Goal: Task Accomplishment & Management: Complete application form

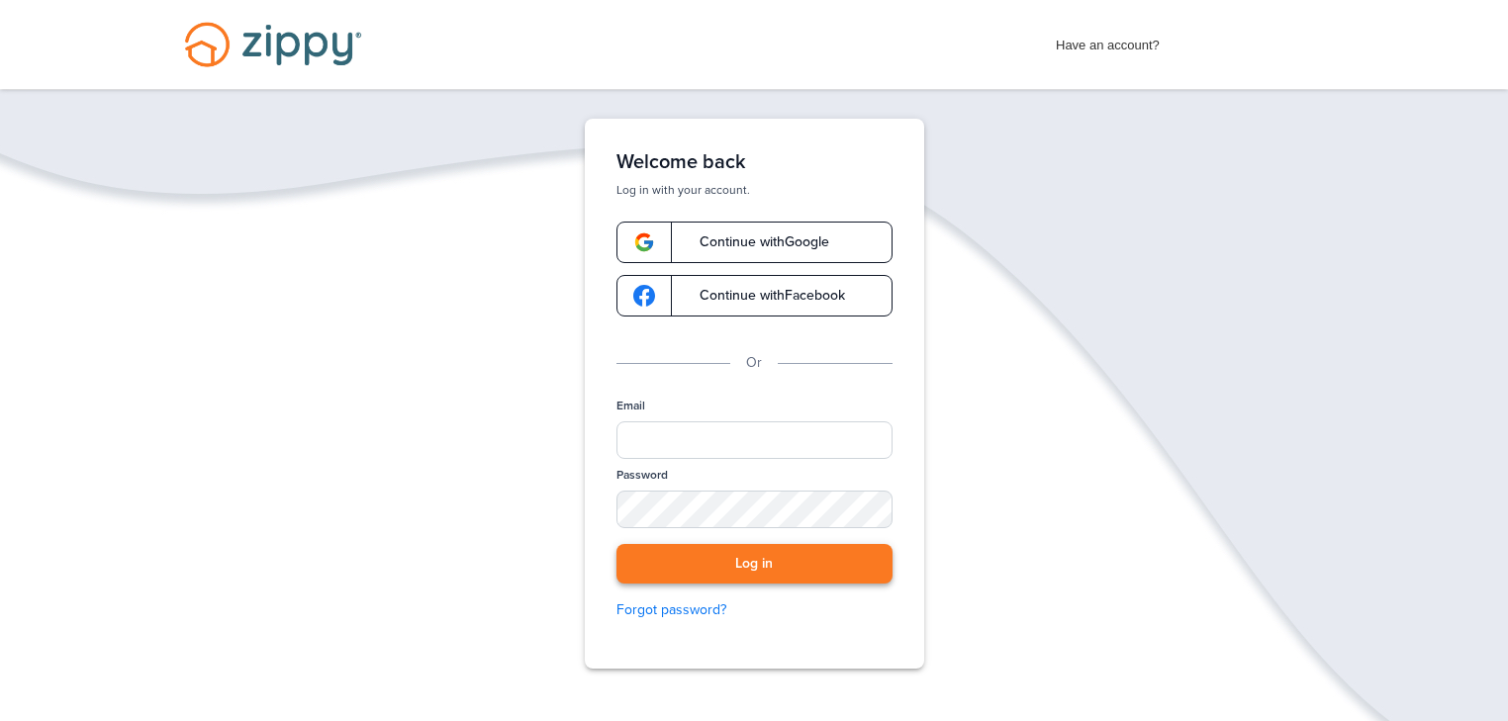
click at [744, 562] on button "Log in" at bounding box center [755, 564] width 276 height 41
click at [751, 241] on span "Continue with Google" at bounding box center [754, 243] width 149 height 14
click at [738, 438] on input "Email" at bounding box center [755, 441] width 276 height 38
type input "**********"
click at [782, 566] on button "Log in" at bounding box center [755, 564] width 276 height 41
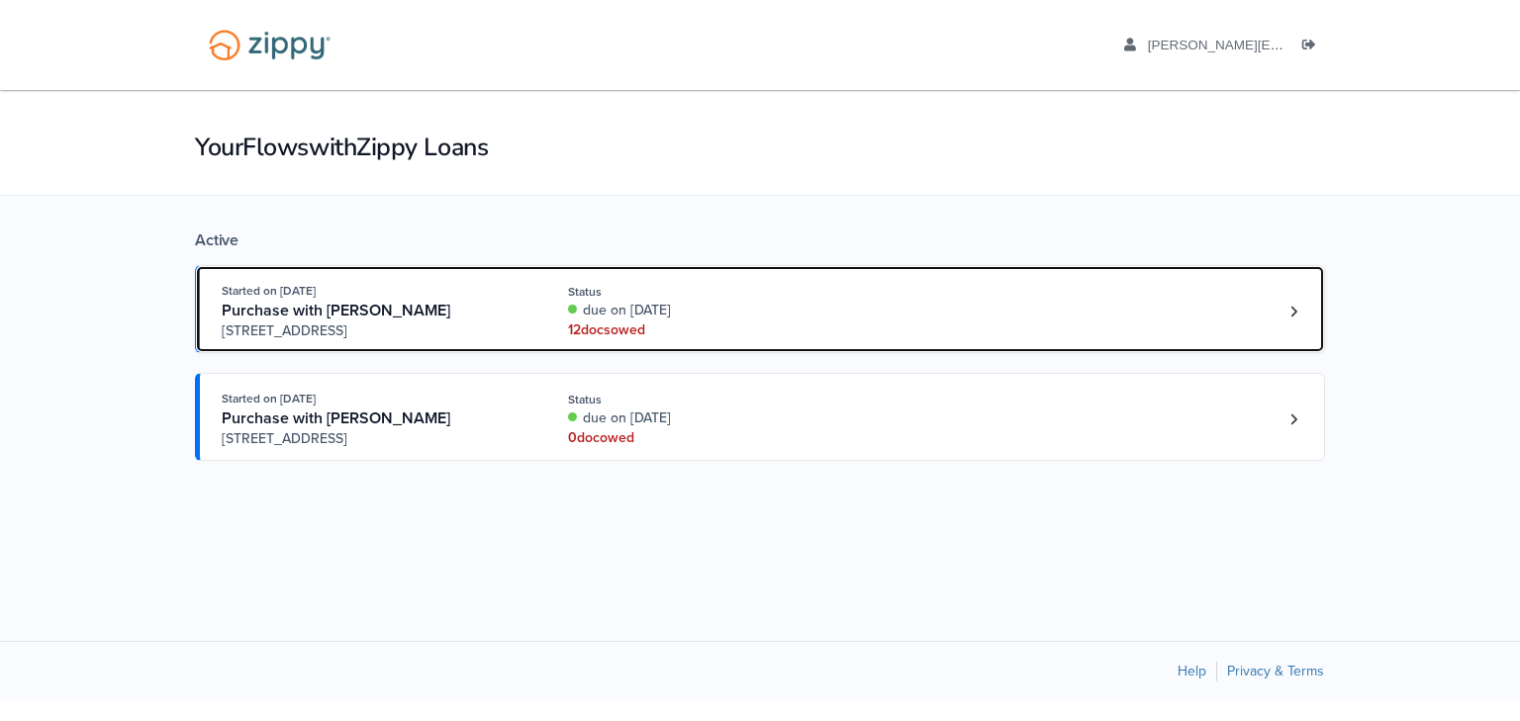
click at [364, 301] on span "Purchase with [PERSON_NAME]" at bounding box center [336, 311] width 229 height 20
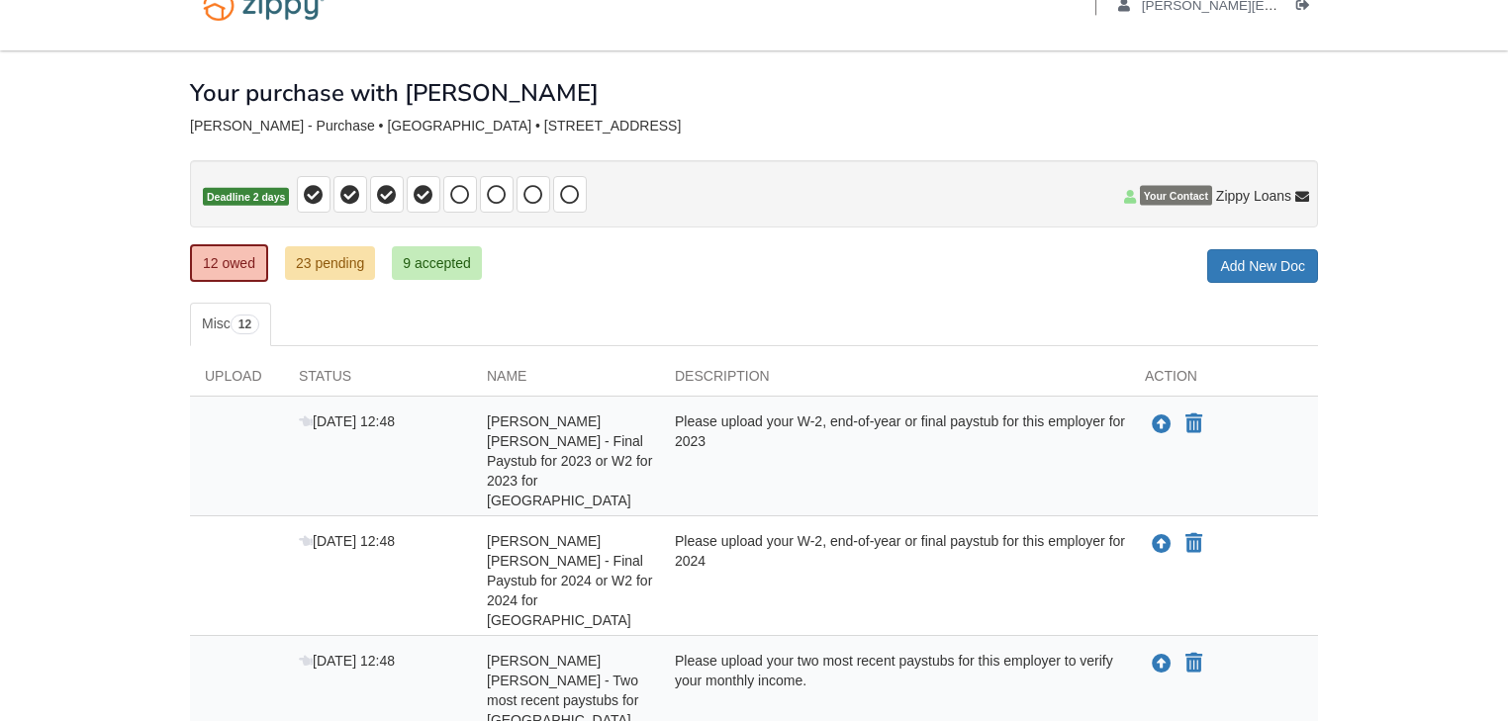
scroll to position [79, 0]
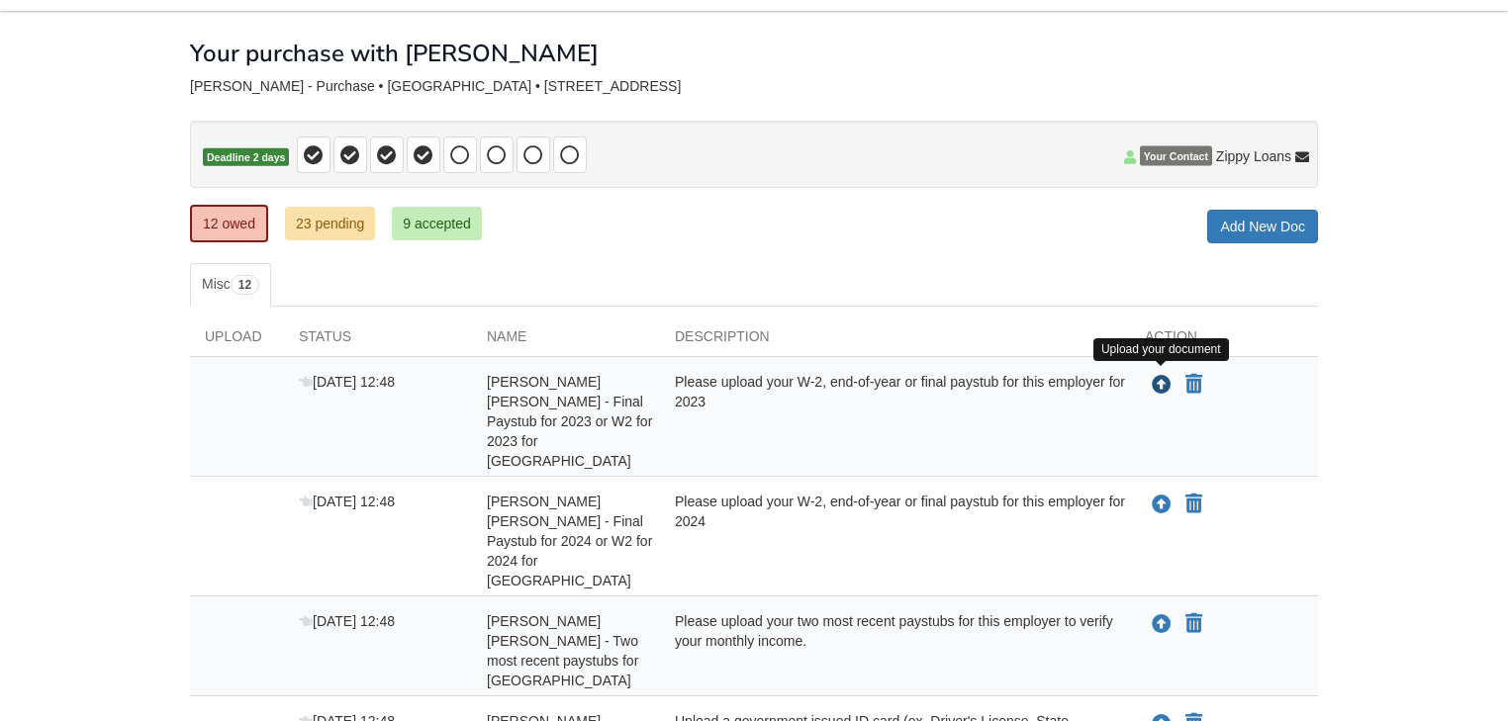
click at [1156, 380] on icon "Upload Alan Fernald Yoshihara - Final Paystub for 2023 or W2 for 2023 for VA Ho…" at bounding box center [1162, 386] width 20 height 20
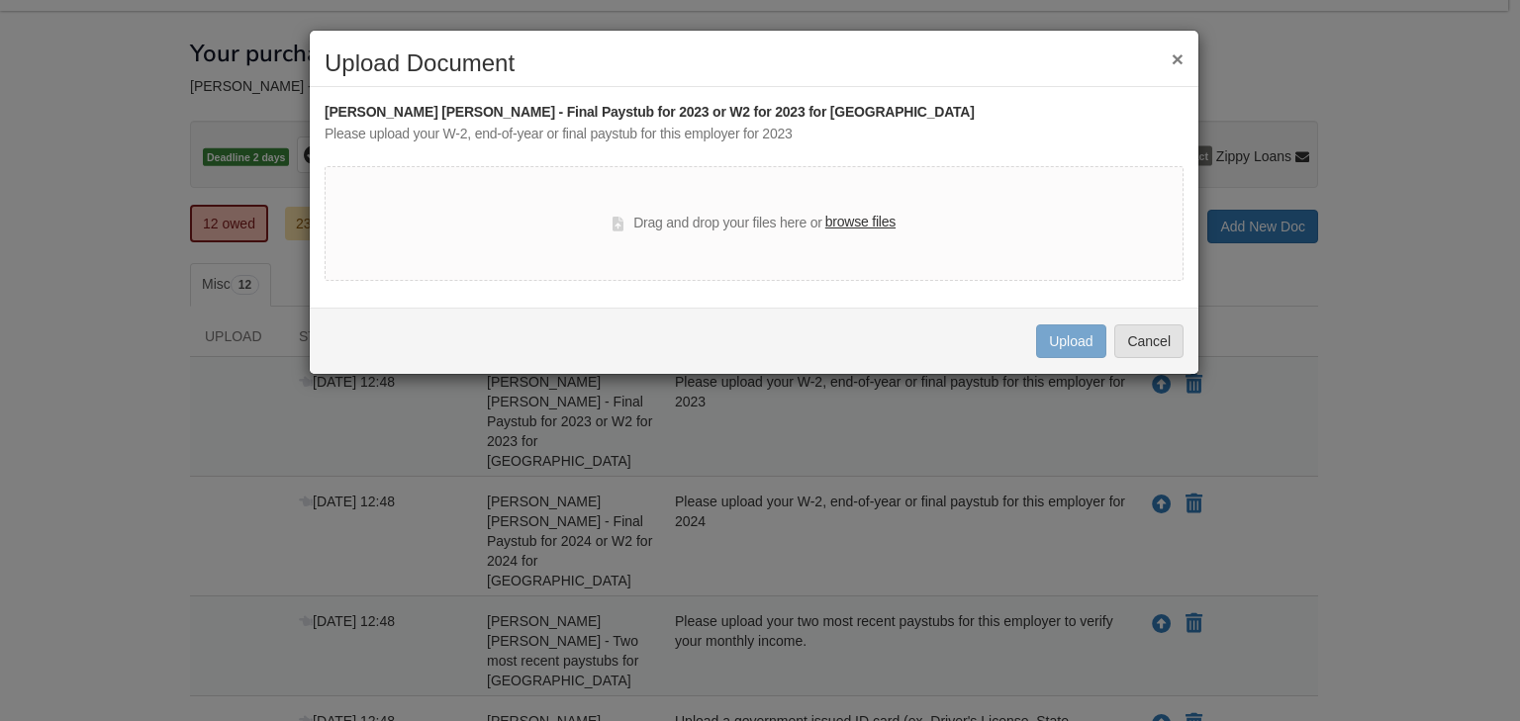
click at [1180, 53] on button "×" at bounding box center [1178, 58] width 12 height 21
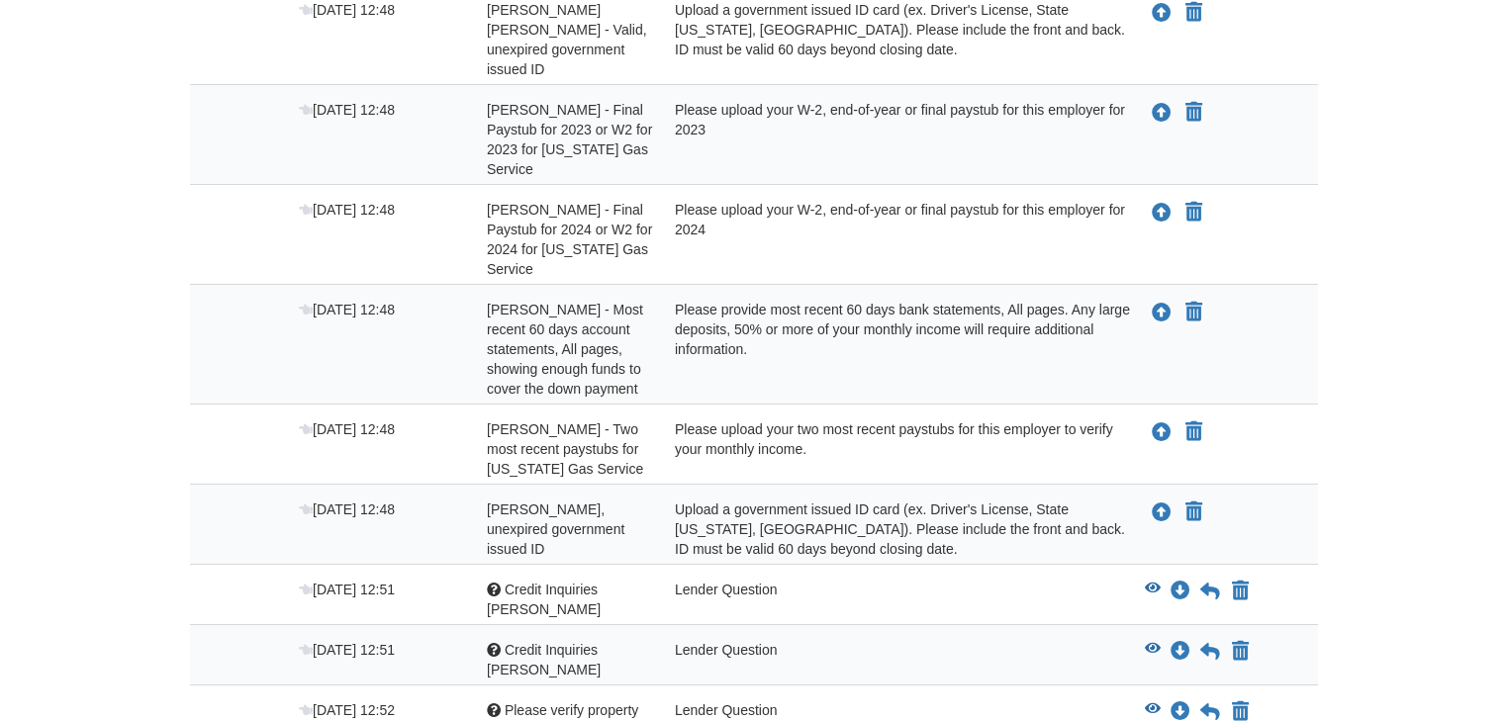
scroll to position [792, 0]
click at [1152, 702] on icon "View Please verify property expenses 215 ne twiss ave" at bounding box center [1153, 709] width 16 height 14
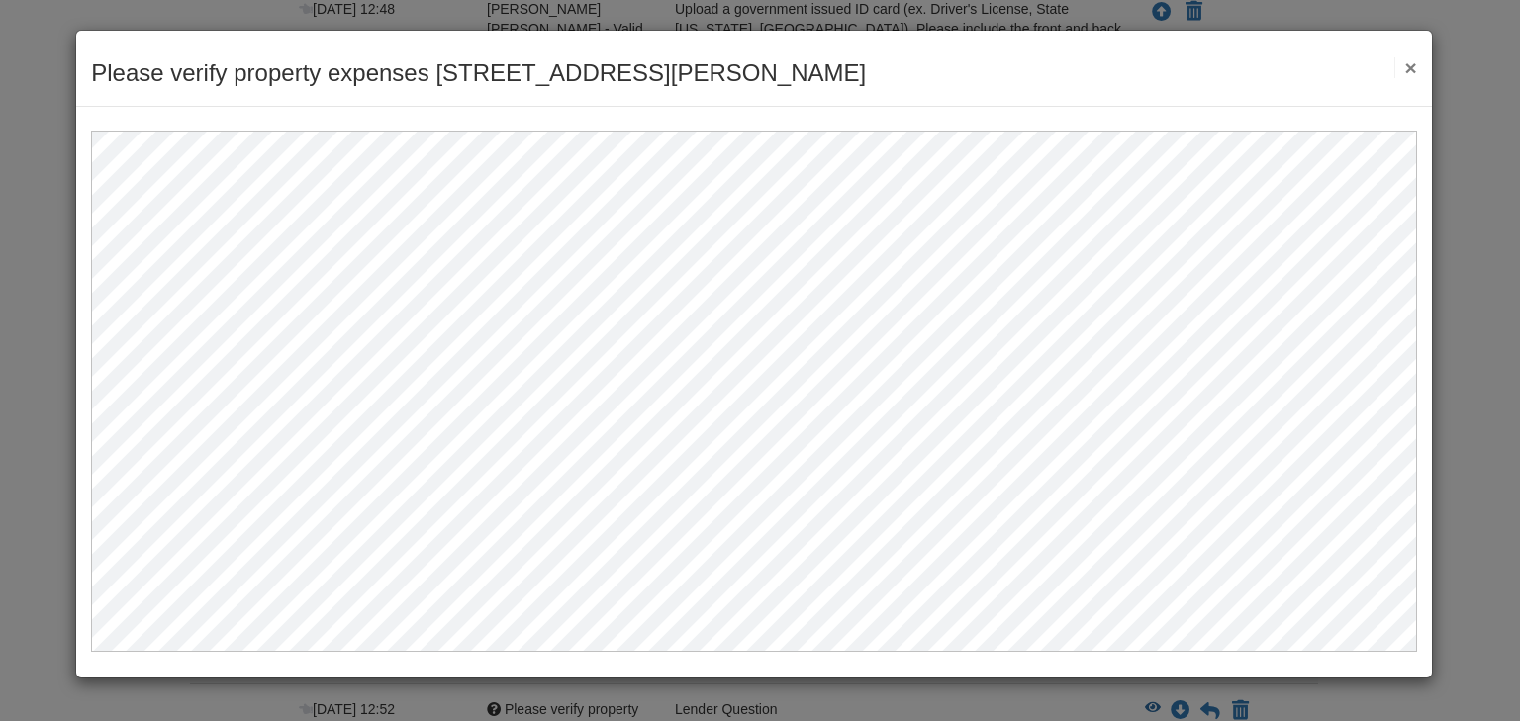
click at [1412, 65] on button "×" at bounding box center [1405, 67] width 23 height 21
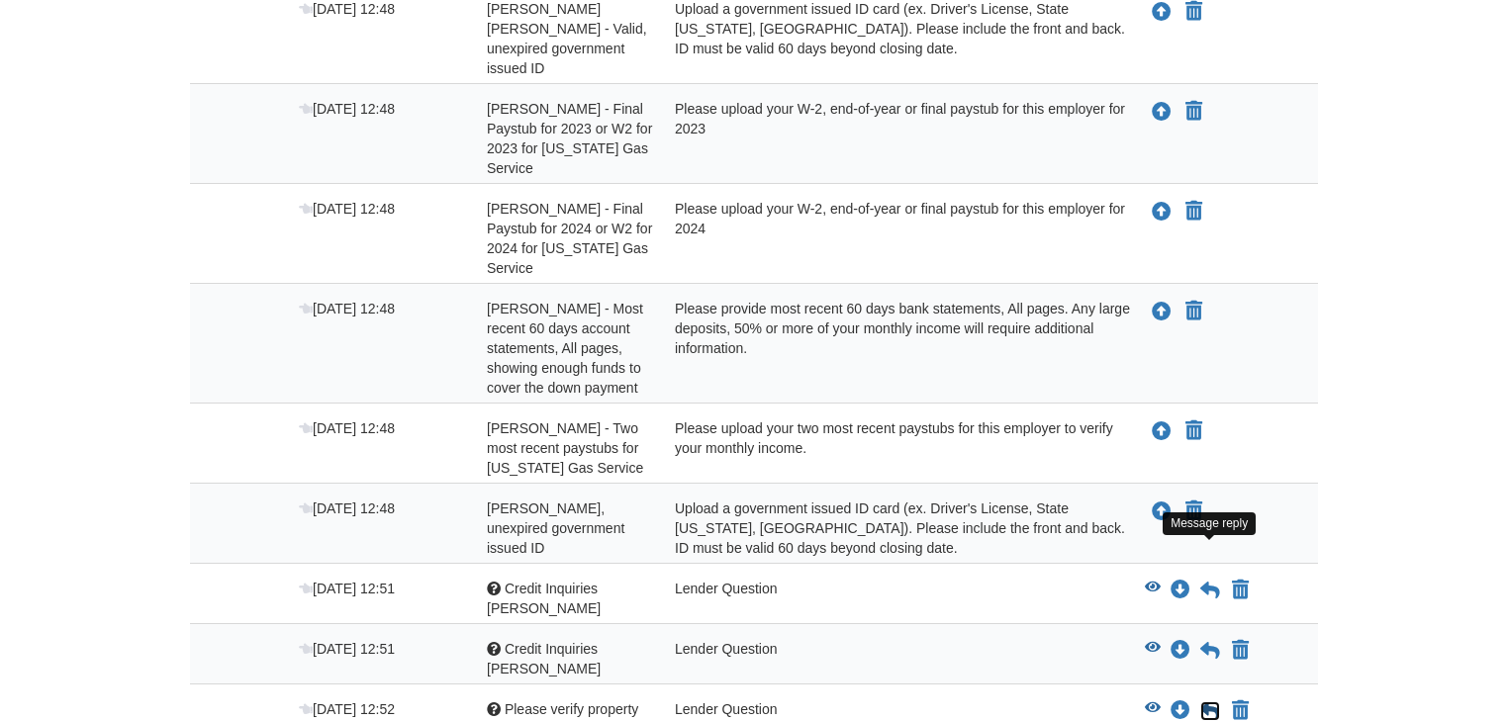
click at [1213, 702] on icon at bounding box center [1210, 712] width 20 height 20
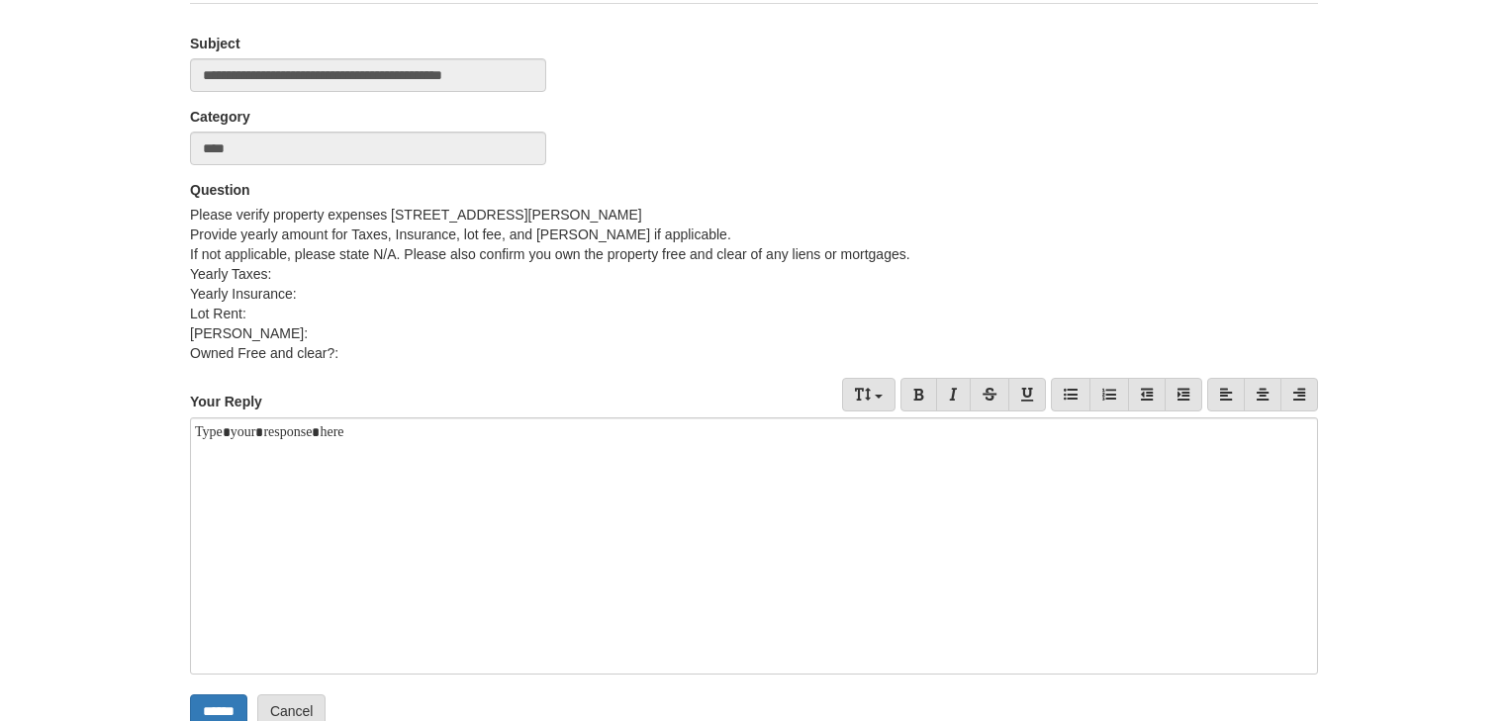
scroll to position [238, 0]
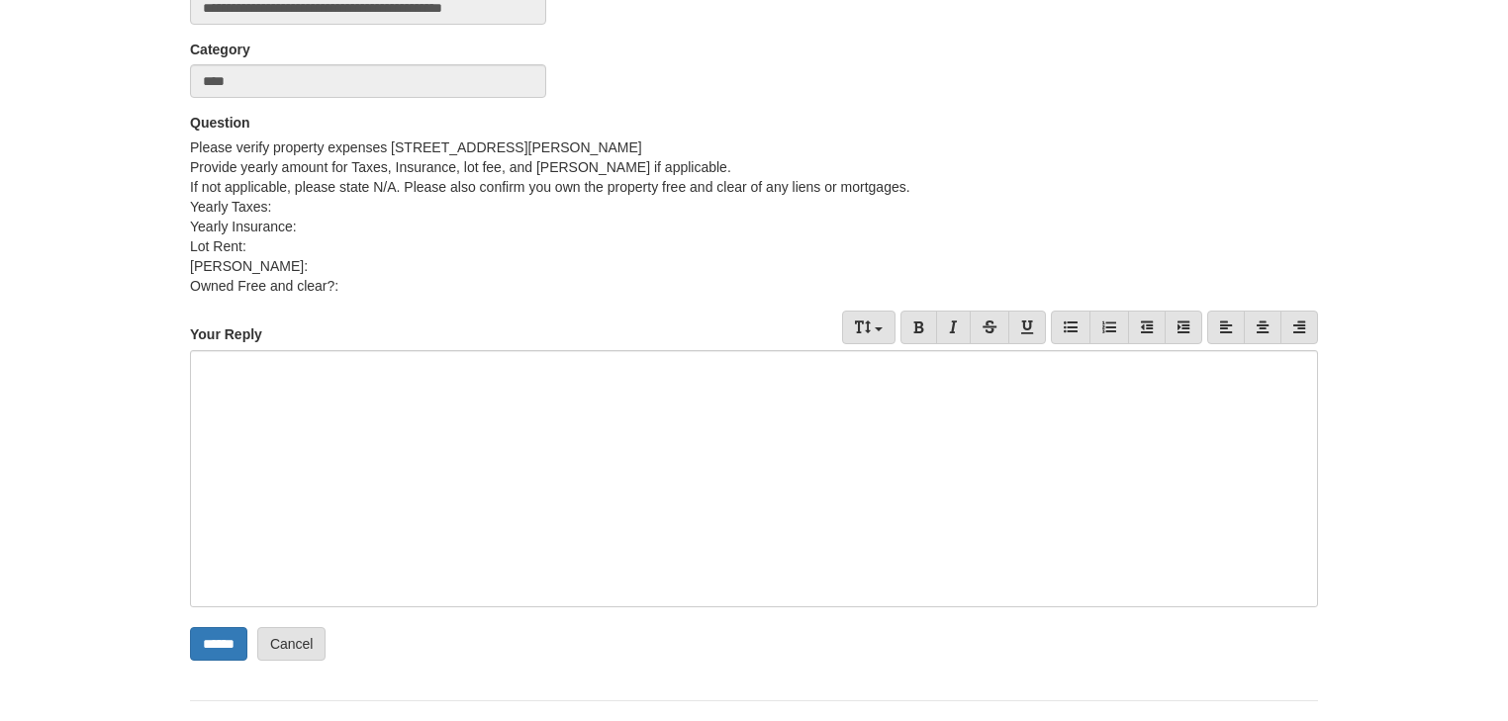
click at [422, 398] on div at bounding box center [754, 478] width 1128 height 257
click at [348, 384] on div "**********" at bounding box center [748, 385] width 1106 height 20
click at [423, 411] on div "**********" at bounding box center [748, 405] width 1106 height 20
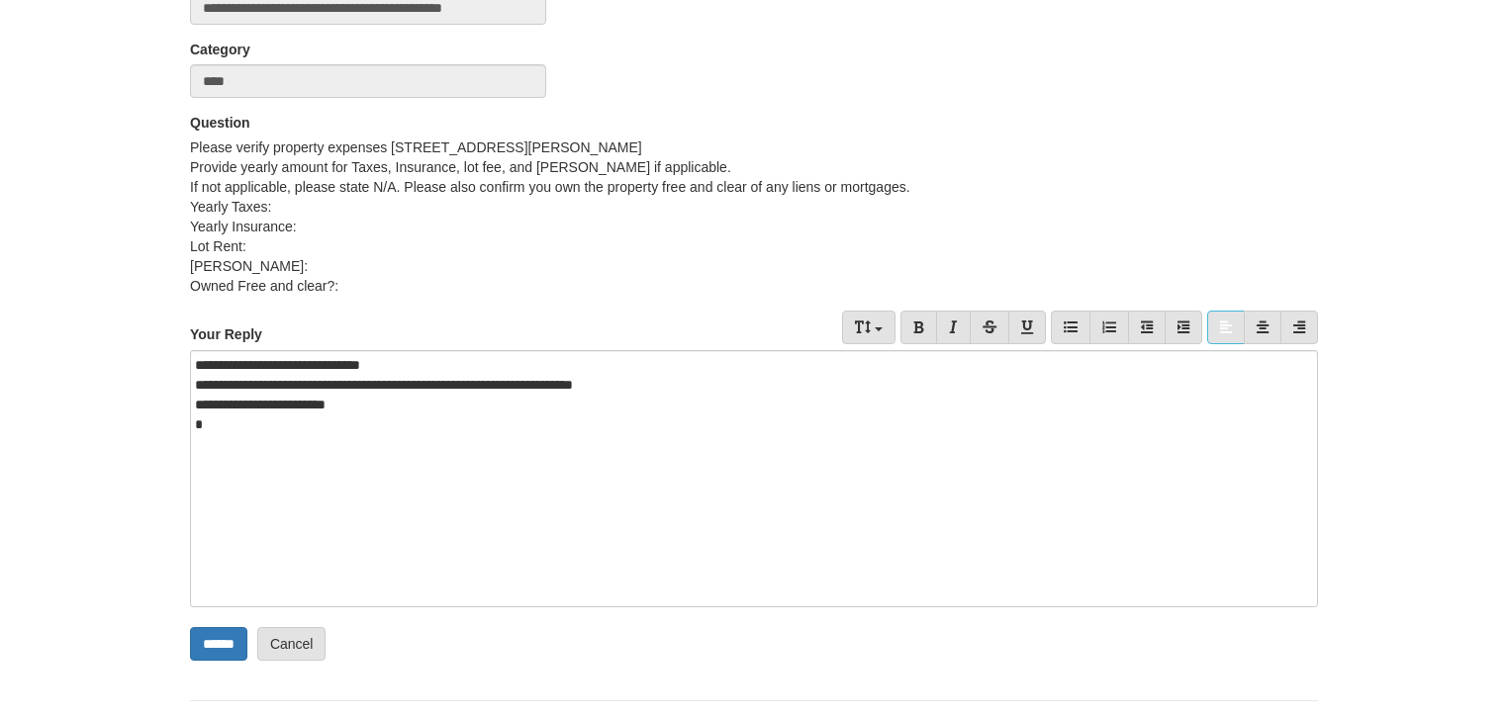
drag, startPoint x: 189, startPoint y: 210, endPoint x: 372, endPoint y: 285, distance: 197.9
click at [372, 284] on div "Question Please verify property expenses 215 ne twiss ave Topeka, KS 66616 Prov…" at bounding box center [754, 204] width 1158 height 183
click at [172, 423] on body "alan@alanfernald.com Logout" at bounding box center [754, 271] width 1508 height 1018
drag, startPoint x: 340, startPoint y: 284, endPoint x: 188, endPoint y: 203, distance: 172.7
click at [183, 206] on div "Question Please verify property expenses 215 ne twiss ave Topeka, KS 66616 Prov…" at bounding box center [754, 204] width 1158 height 183
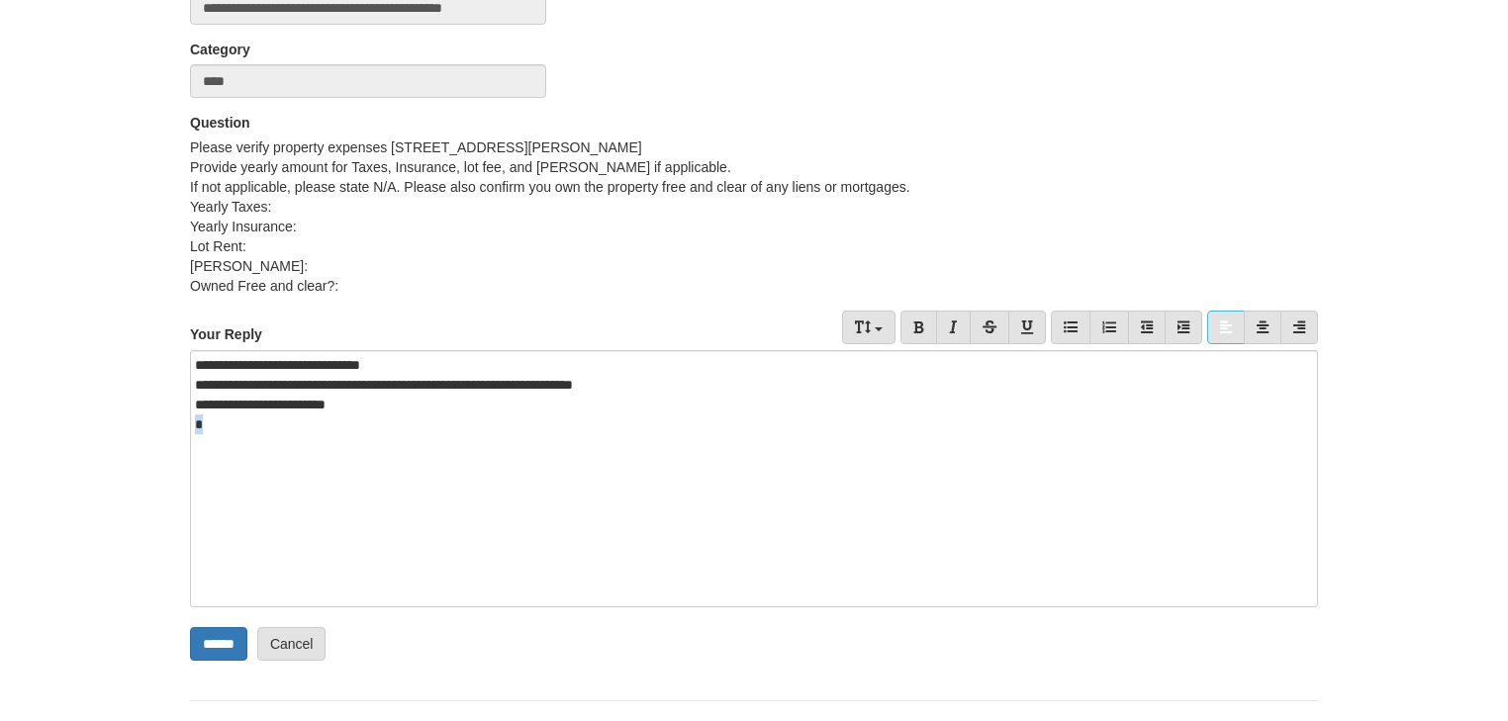
copy div "Yearly Taxes:  Yearly Insurance: Lot Rent: HOA Dues: Owned Free and clear?:"
drag, startPoint x: 214, startPoint y: 424, endPoint x: 190, endPoint y: 421, distance: 23.9
click at [190, 421] on div "**********" at bounding box center [754, 478] width 1128 height 257
click at [354, 430] on div "**********" at bounding box center [748, 425] width 1106 height 20
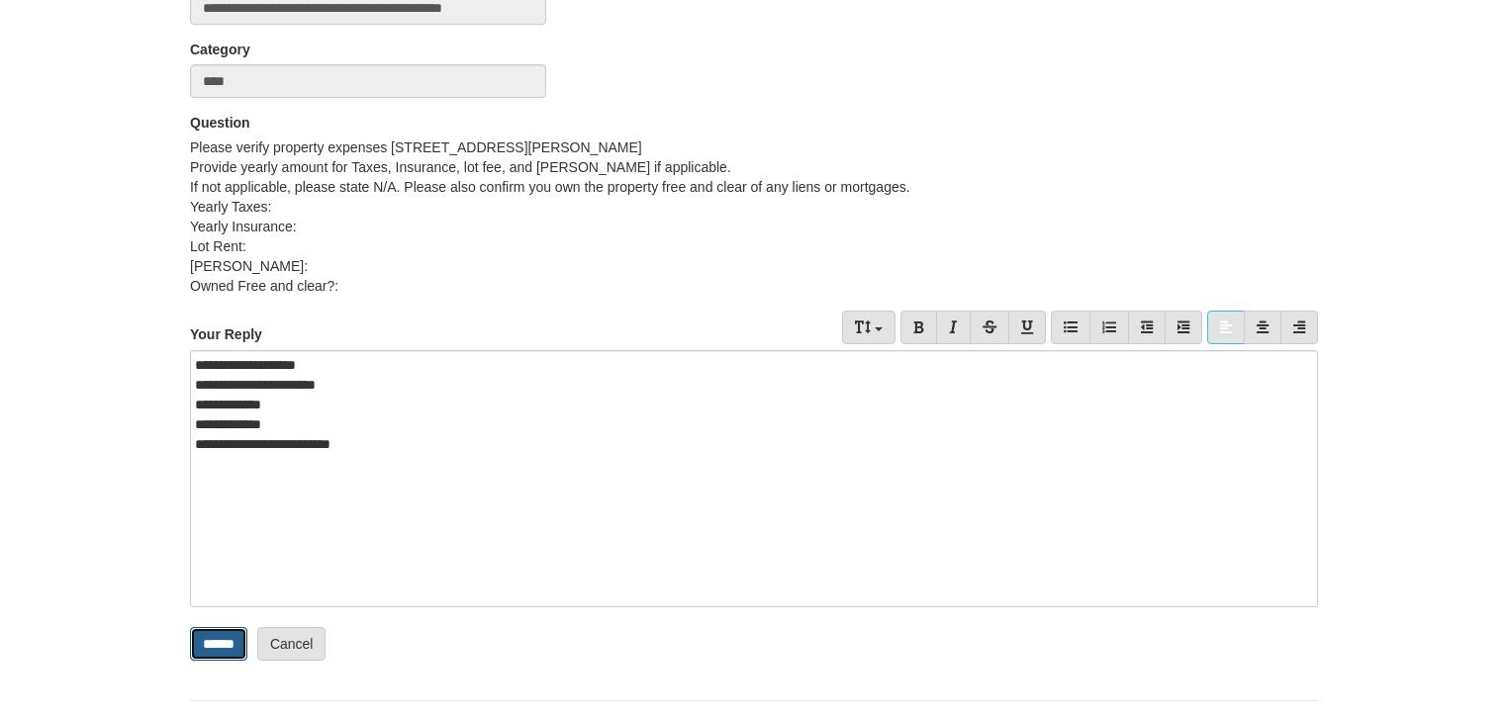
click at [206, 641] on input "******" at bounding box center [218, 644] width 57 height 34
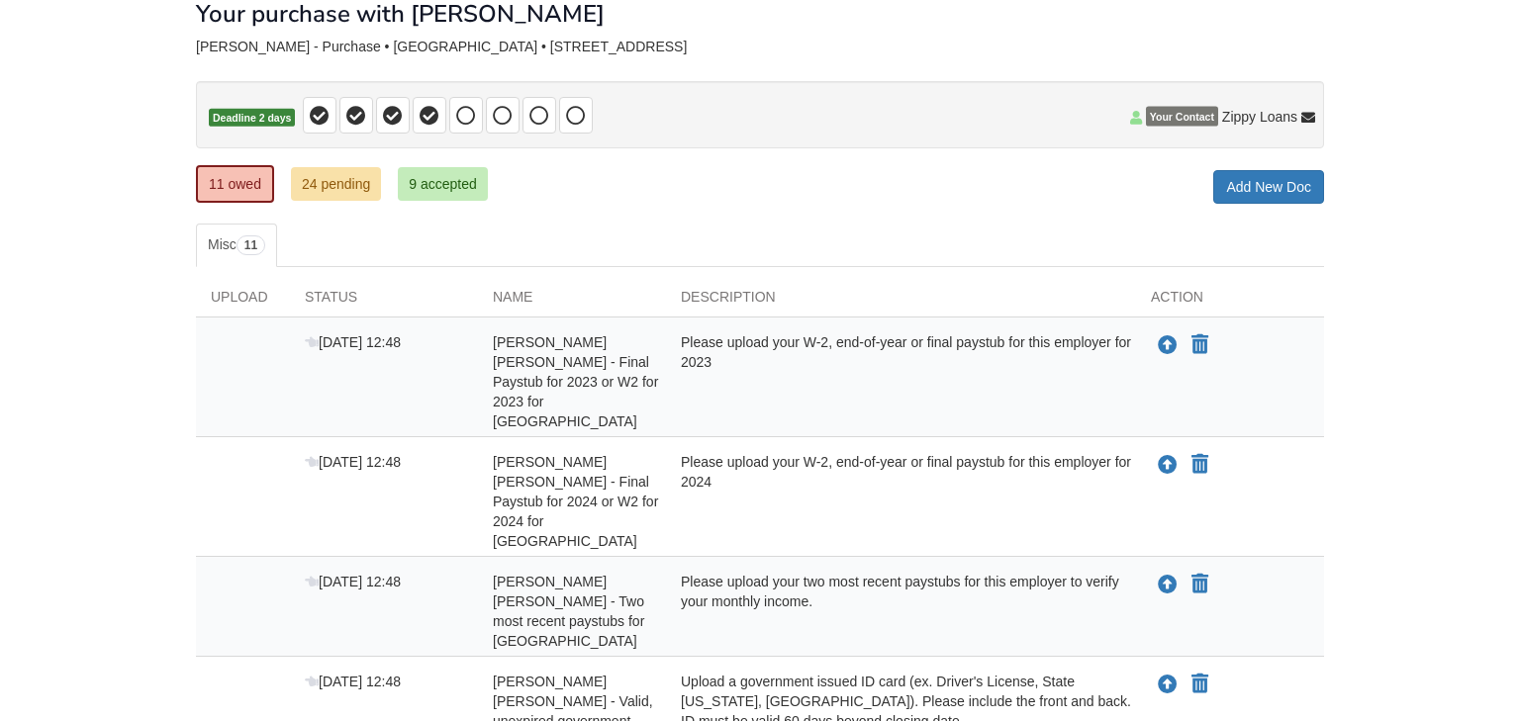
scroll to position [158, 0]
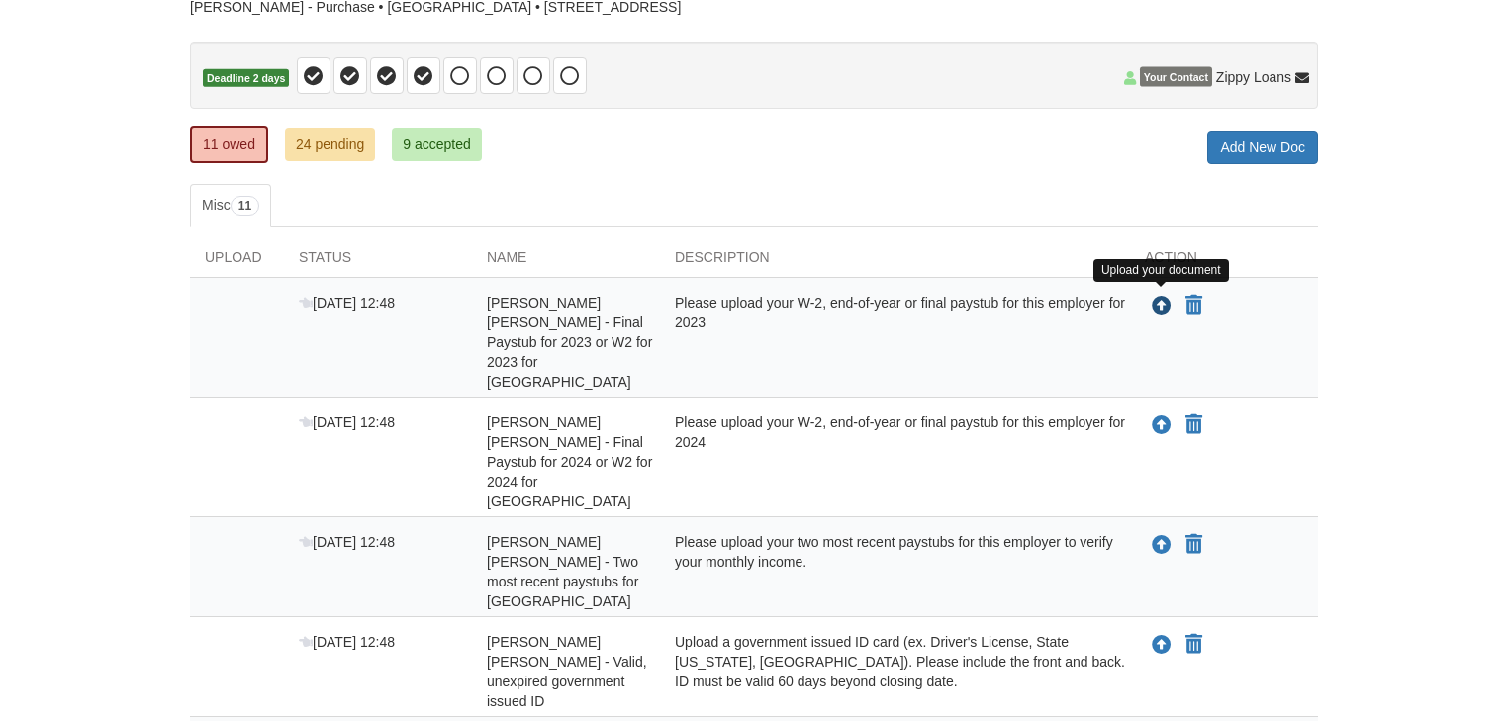
click at [1161, 297] on icon "Upload Alan Fernald Yoshihara - Final Paystub for 2023 or W2 for 2023 for VA Ho…" at bounding box center [1162, 307] width 20 height 20
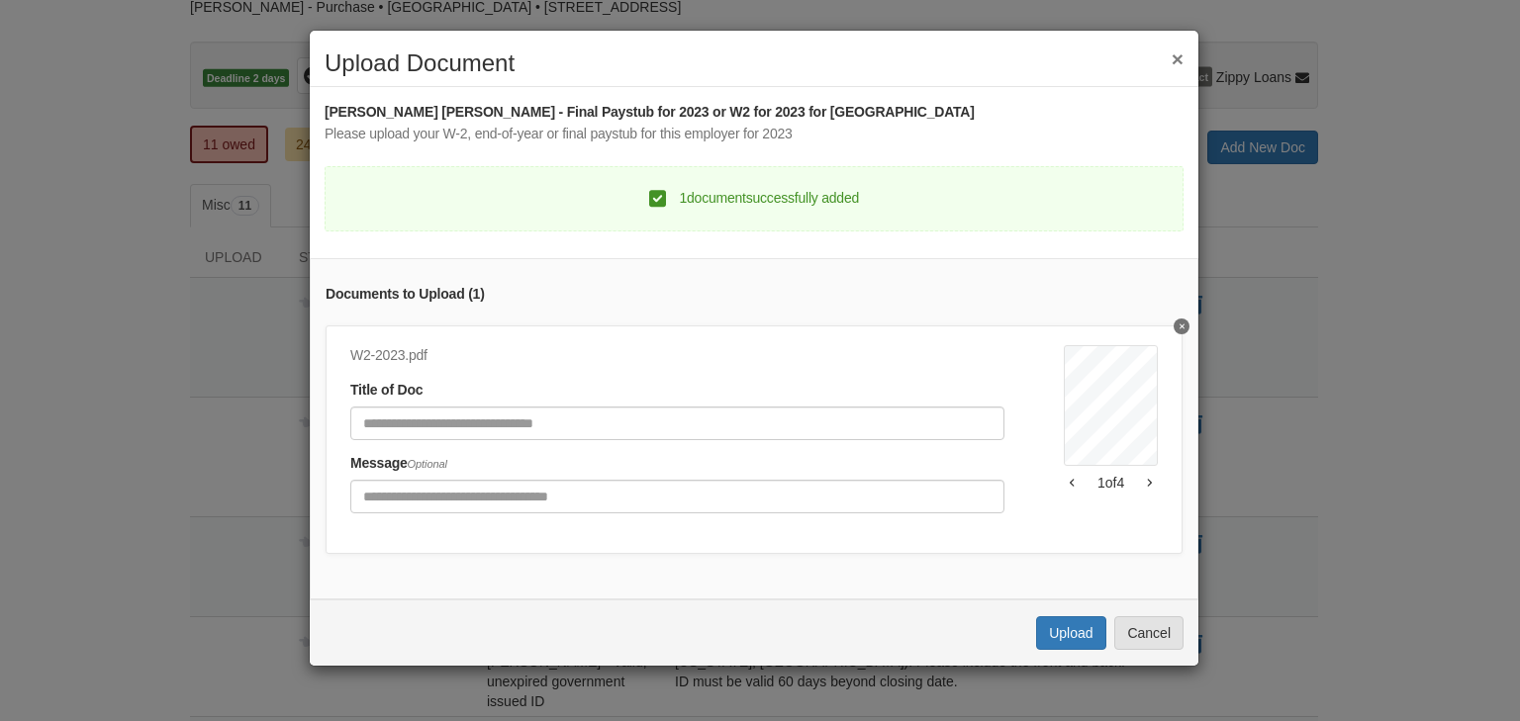
click at [1148, 480] on icon "button" at bounding box center [1150, 484] width 4 height 8
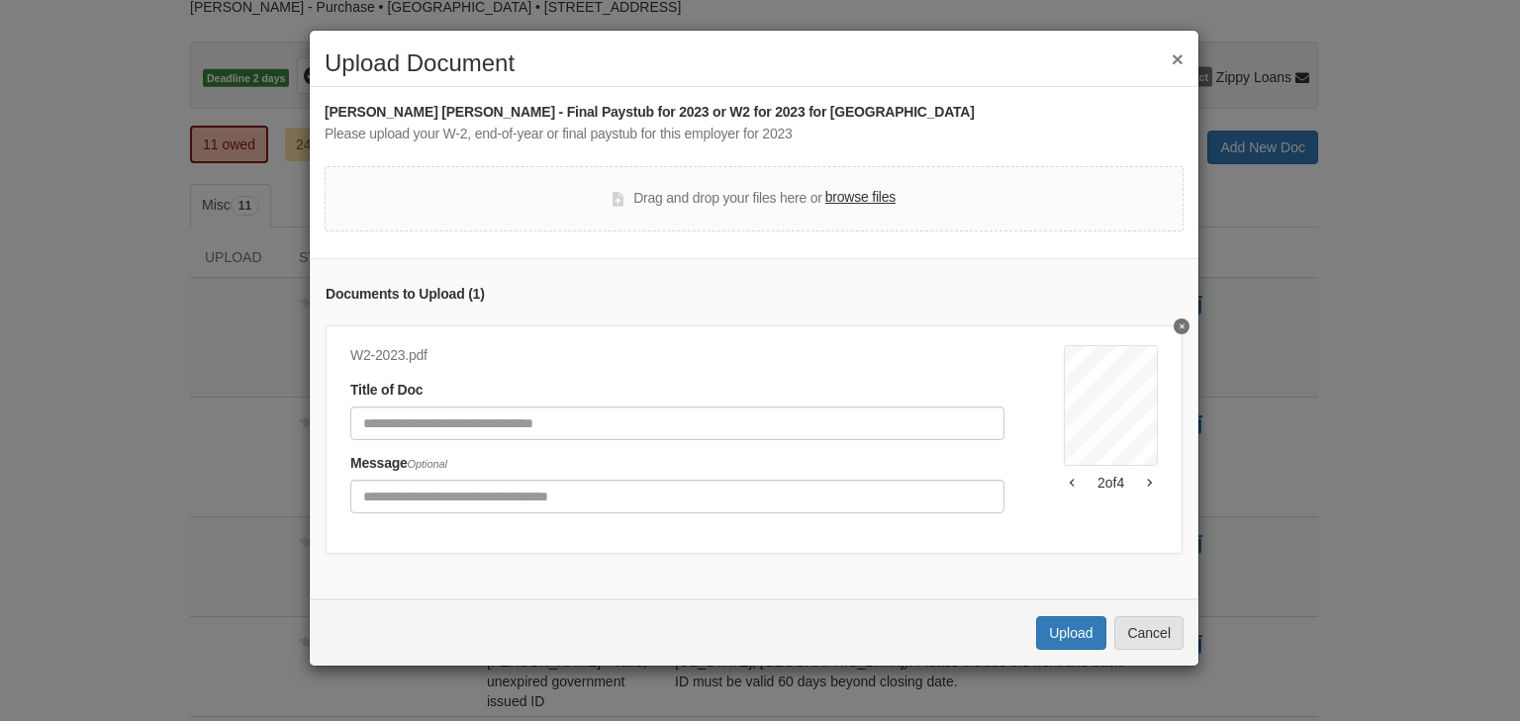
click at [1064, 479] on button "button" at bounding box center [1072, 483] width 17 height 12
click at [1064, 644] on button "Upload" at bounding box center [1070, 634] width 69 height 34
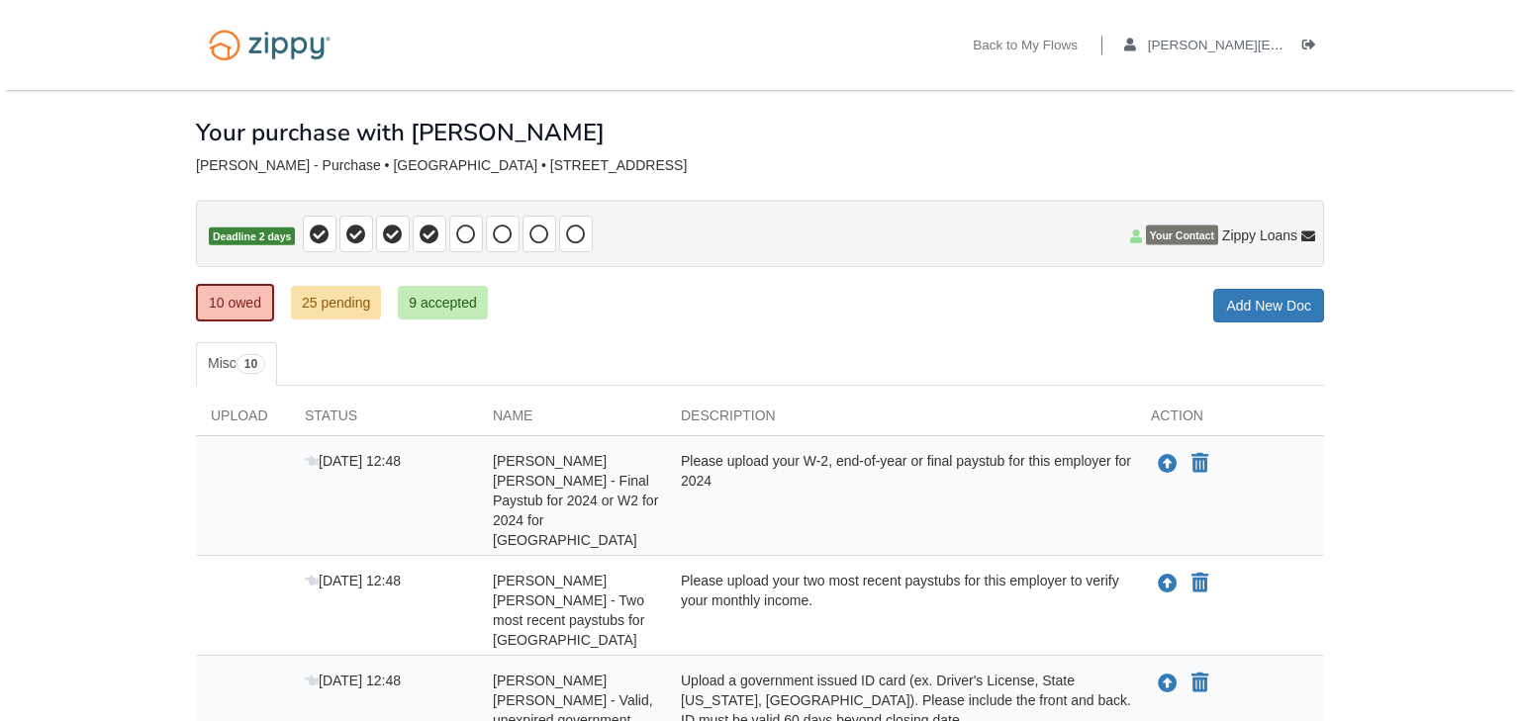
scroll to position [158, 0]
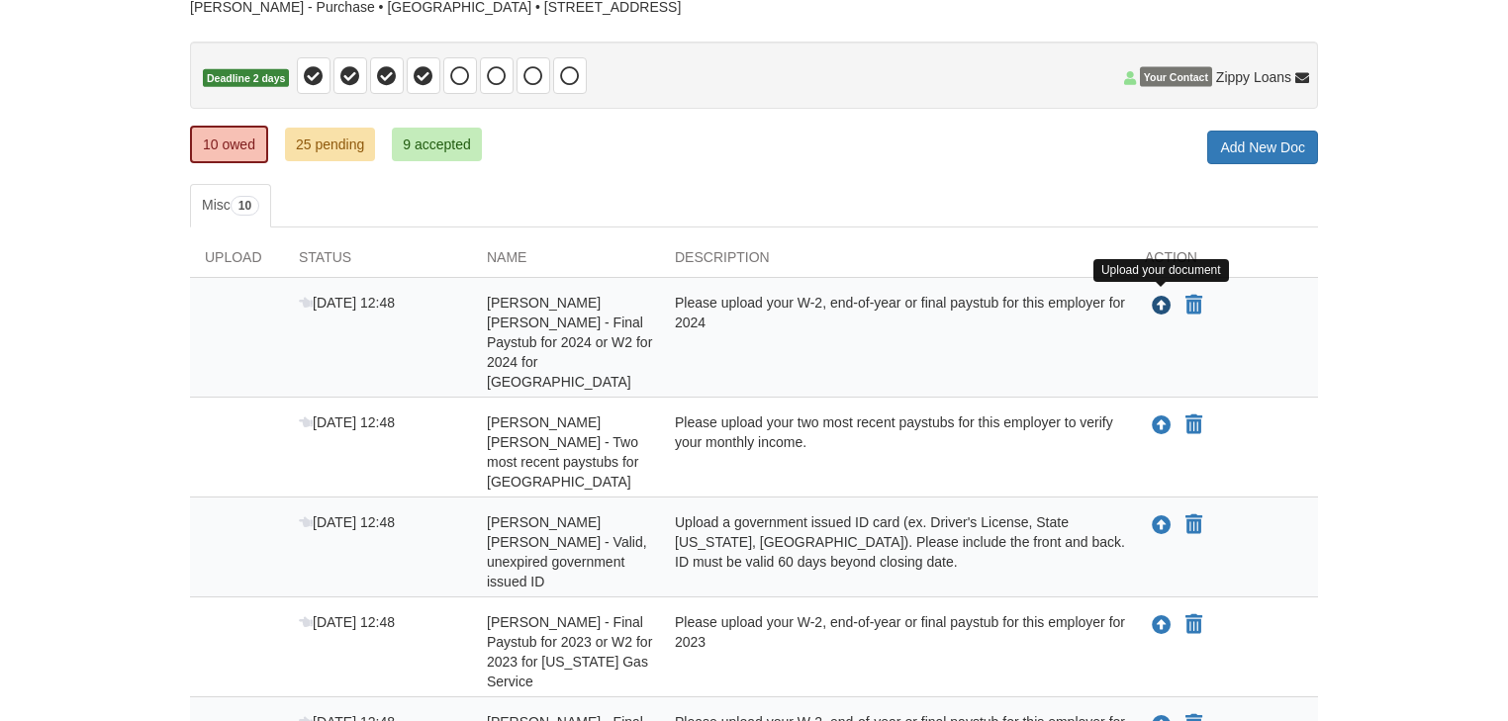
click at [1163, 301] on icon "Upload Alan Fernald Yoshihara - Final Paystub for 2024 or W2 for 2024 for VA Ho…" at bounding box center [1162, 307] width 20 height 20
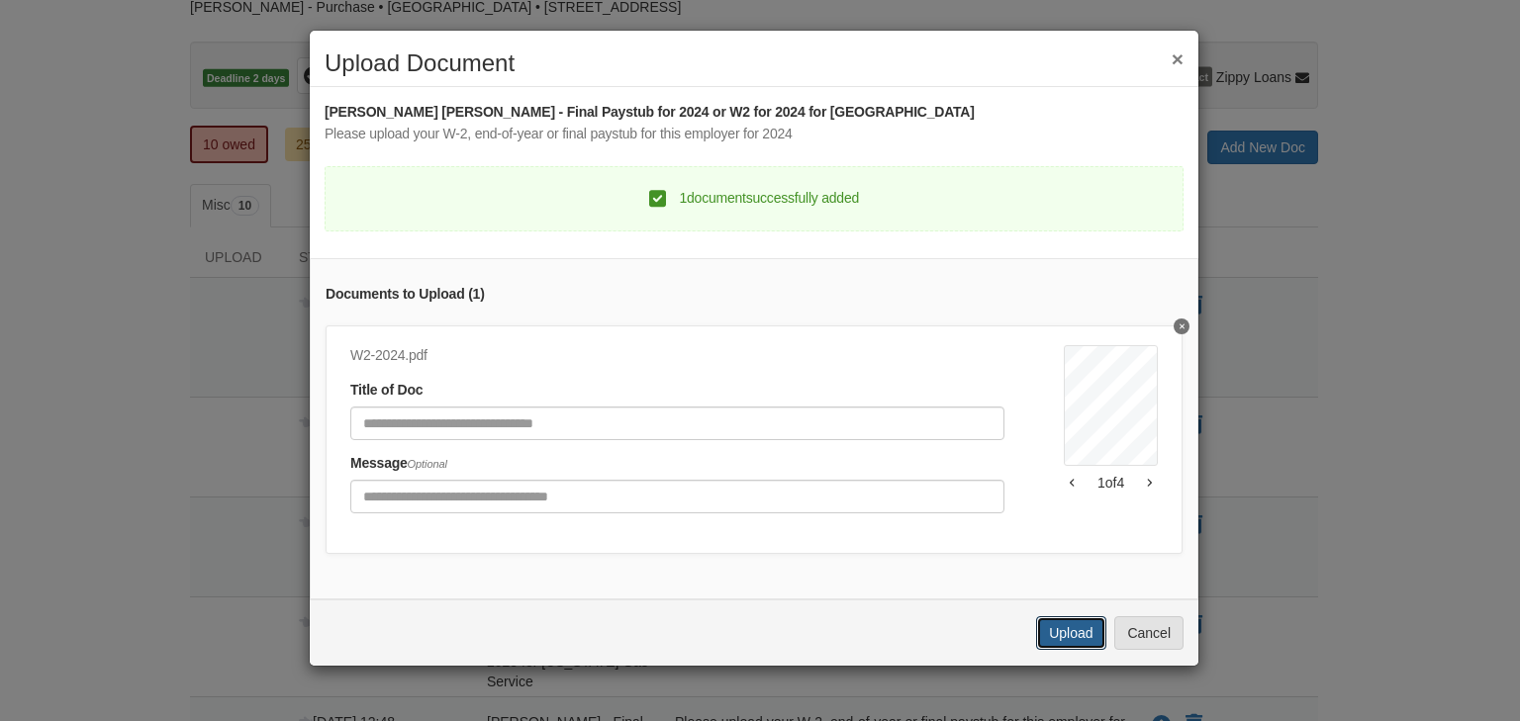
click at [1072, 645] on button "Upload" at bounding box center [1070, 634] width 69 height 34
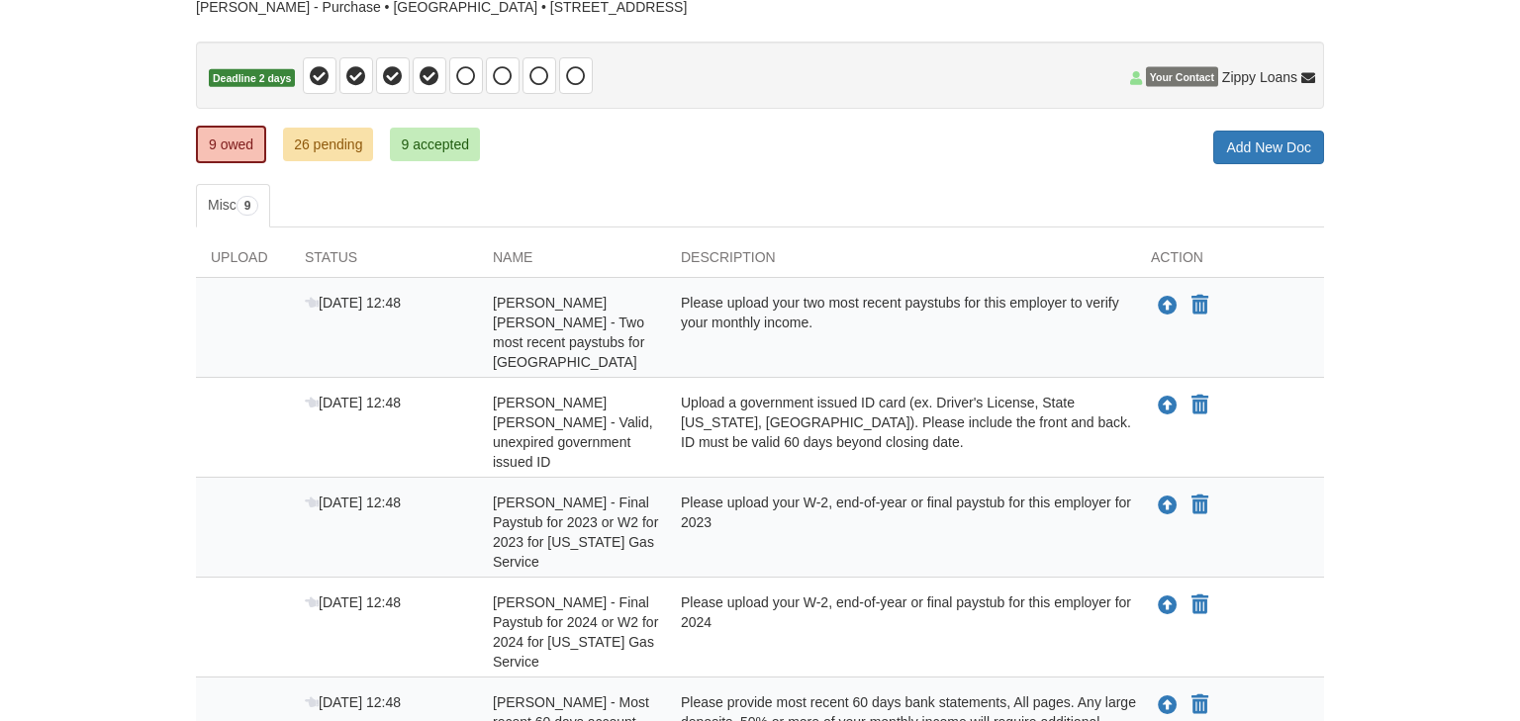
scroll to position [158, 0]
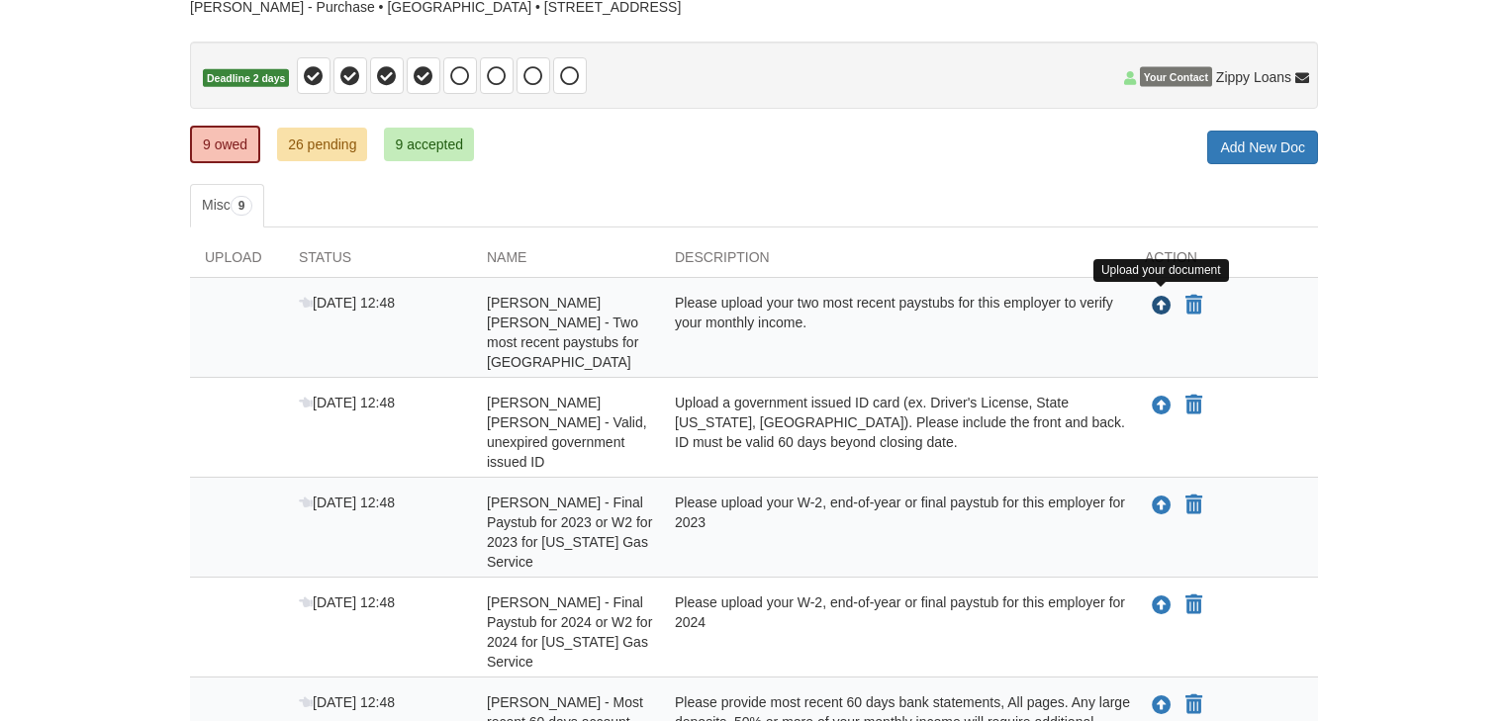
click at [1157, 297] on icon "Upload Alan Fernald Yoshihara - Two most recent paystubs for VA Hospital" at bounding box center [1162, 307] width 20 height 20
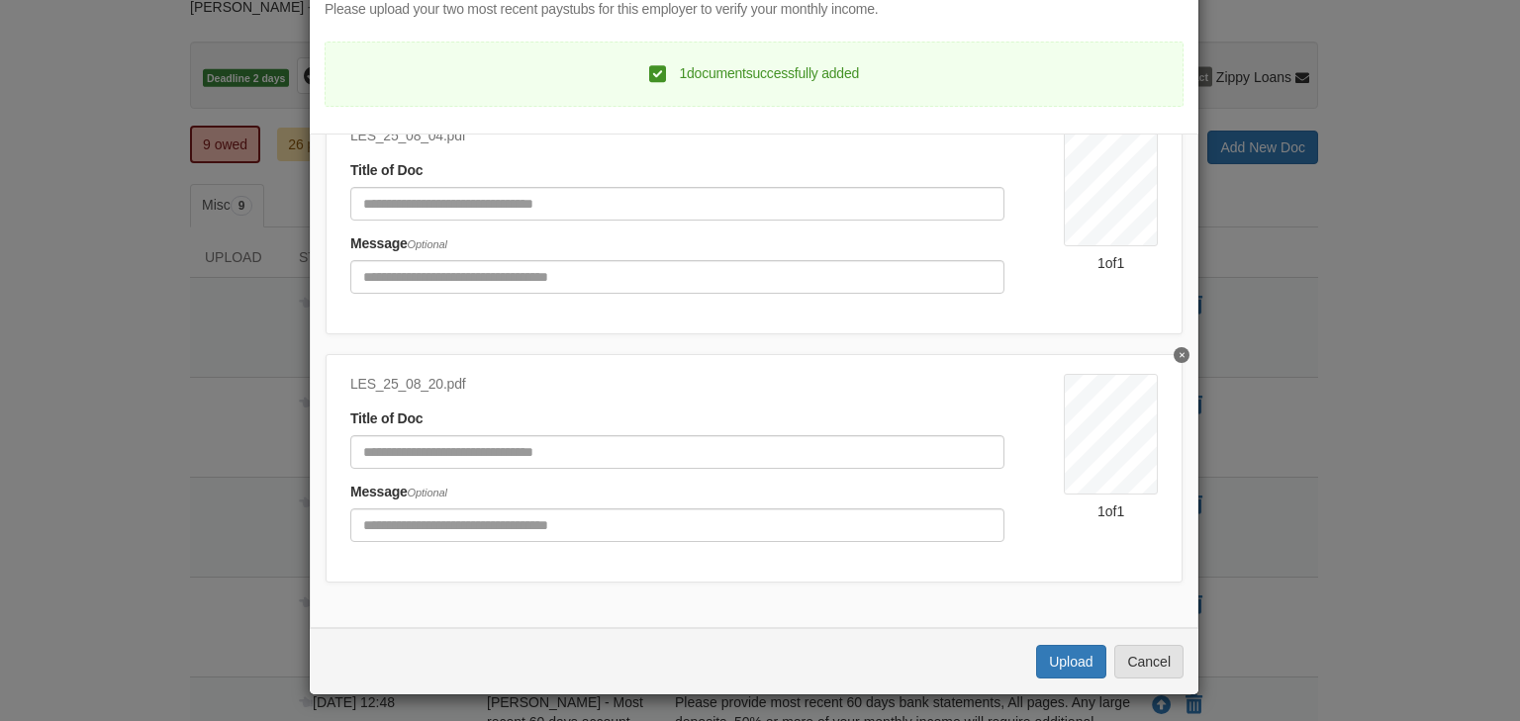
scroll to position [128, 0]
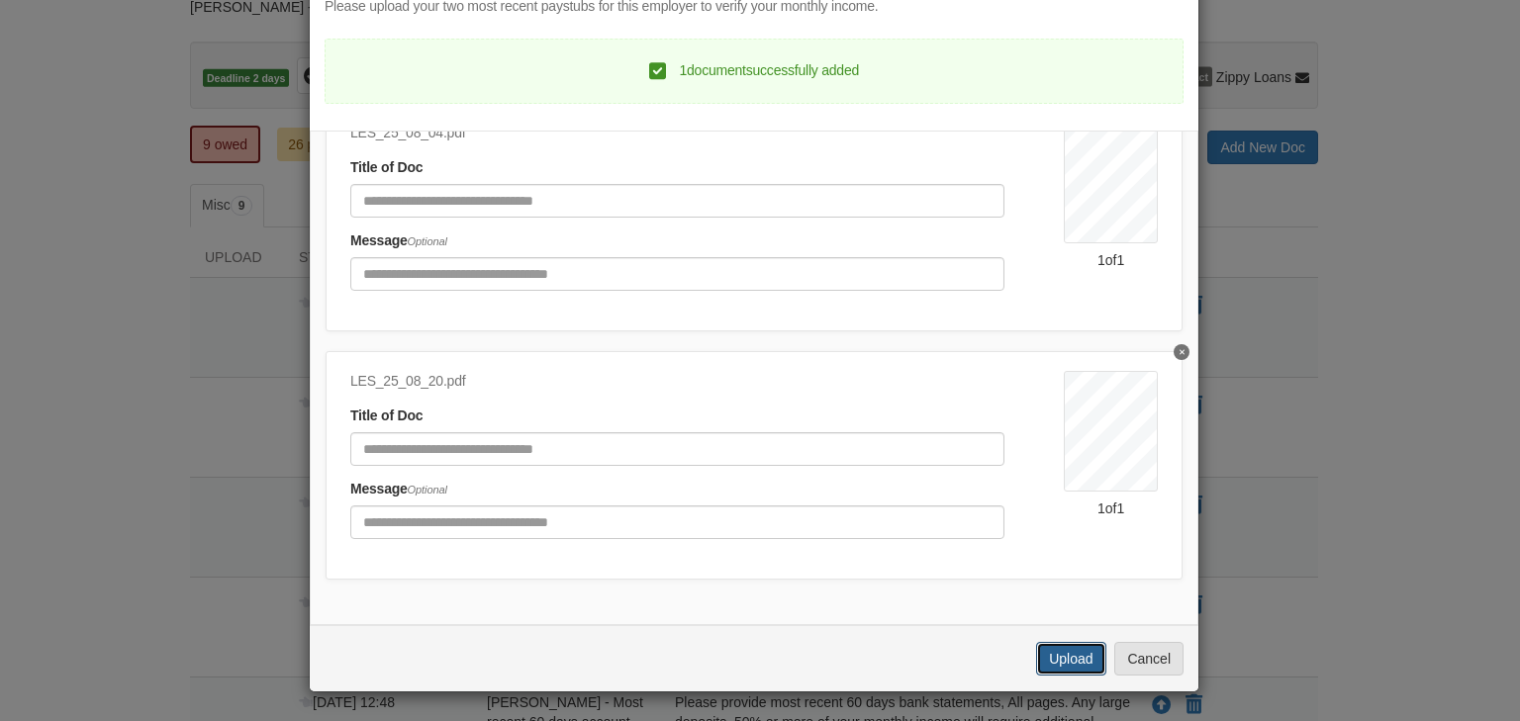
click at [1062, 652] on button "Upload" at bounding box center [1070, 659] width 69 height 34
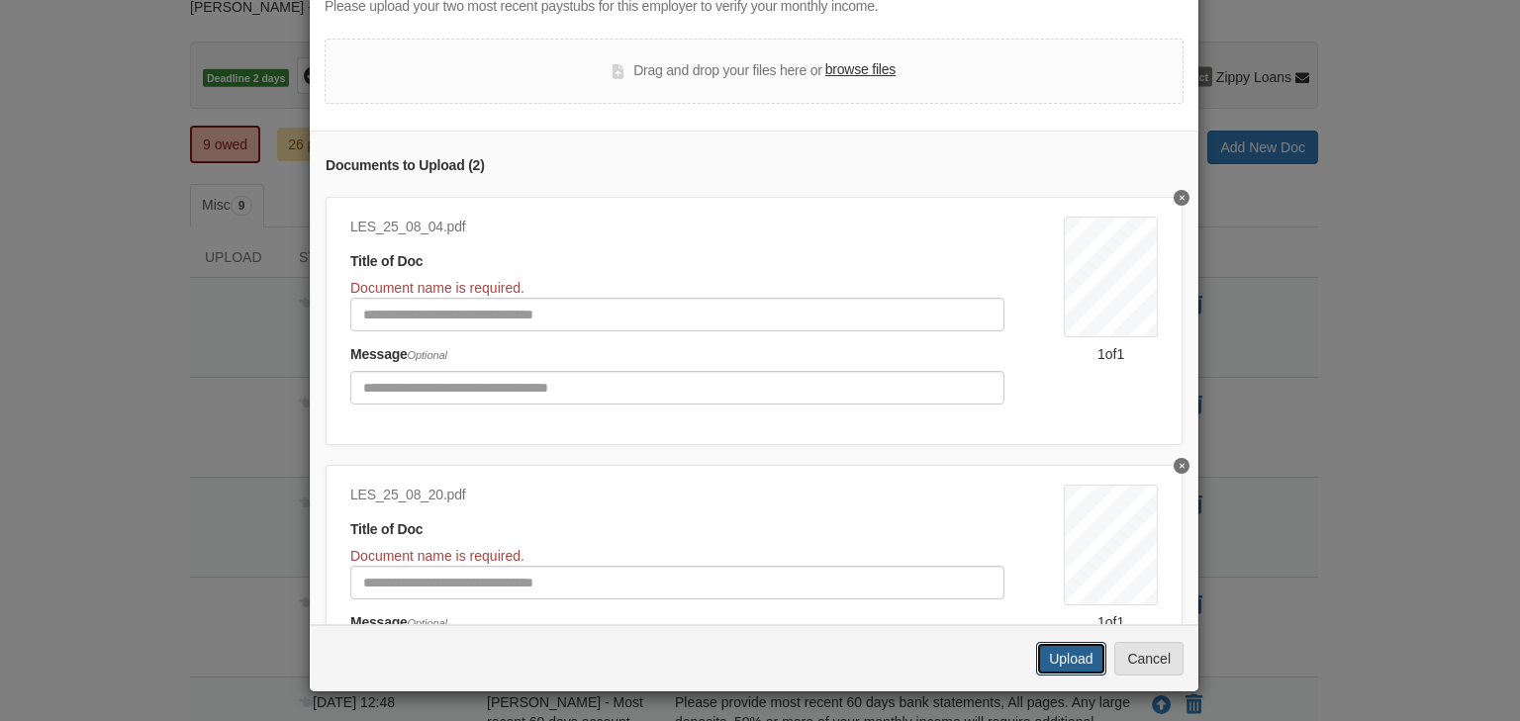
scroll to position [0, 0]
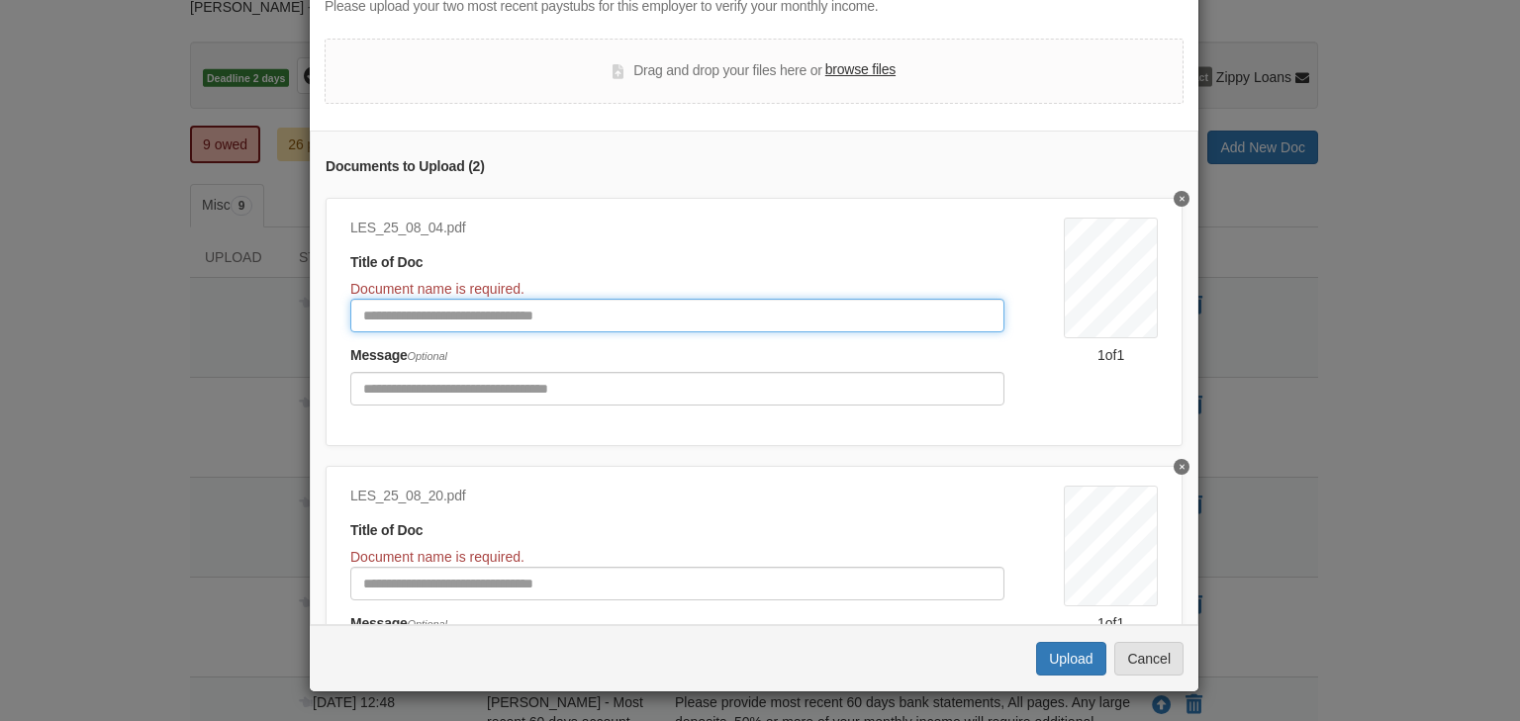
click at [527, 313] on input "Document Title" at bounding box center [677, 316] width 654 height 34
type input "*"
type input "**********"
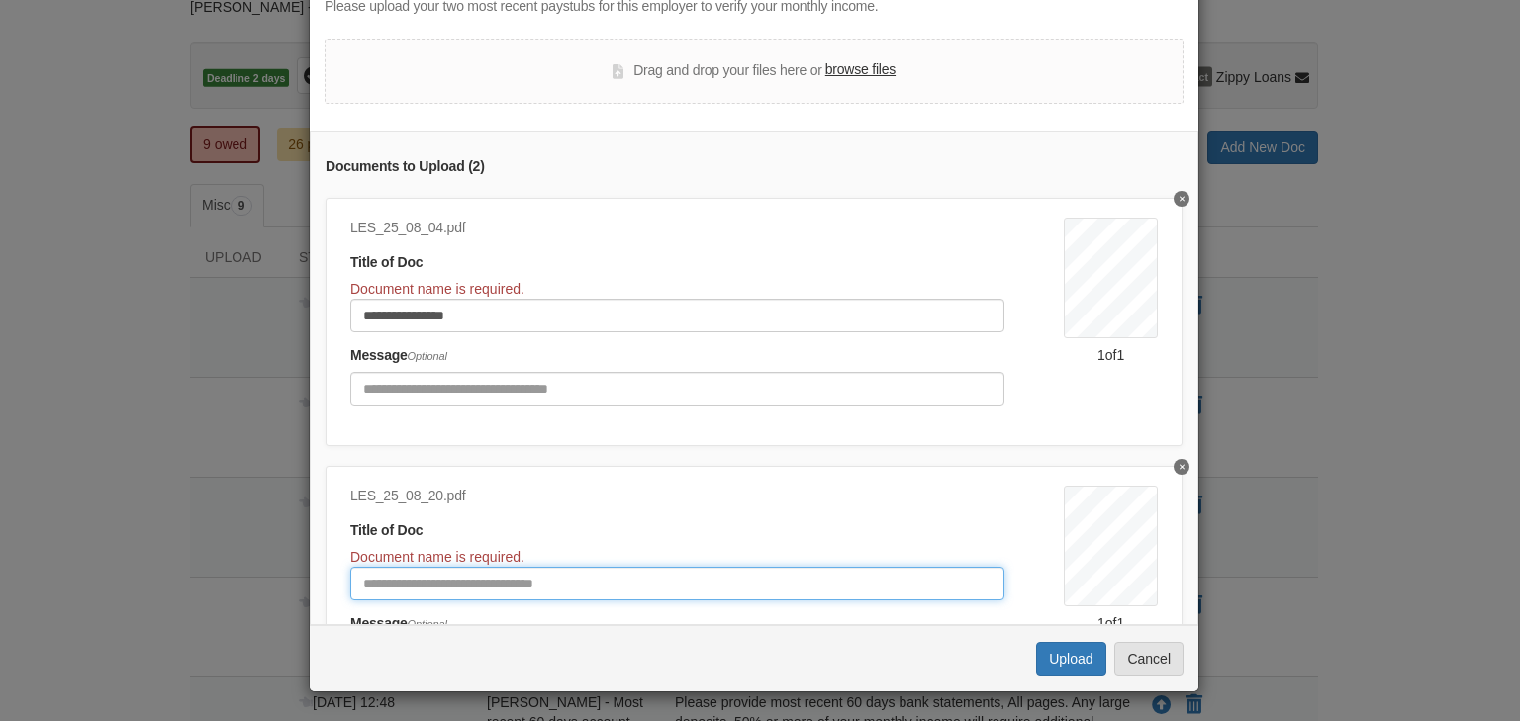
drag, startPoint x: 467, startPoint y: 574, endPoint x: 444, endPoint y: 563, distance: 25.2
click at [455, 567] on input "Document Title" at bounding box center [677, 584] width 654 height 34
type input "**********"
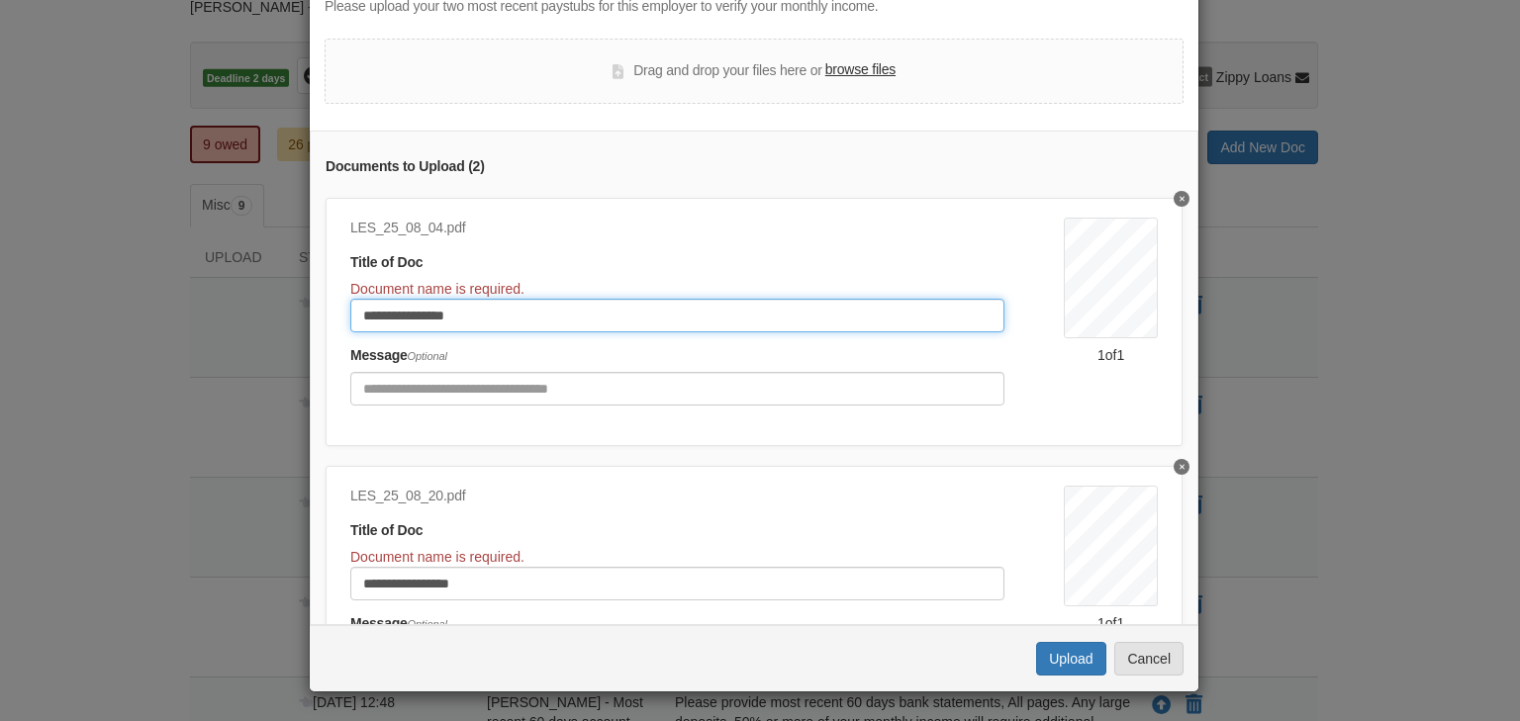
click at [427, 314] on input "**********" at bounding box center [677, 316] width 654 height 34
type input "**********"
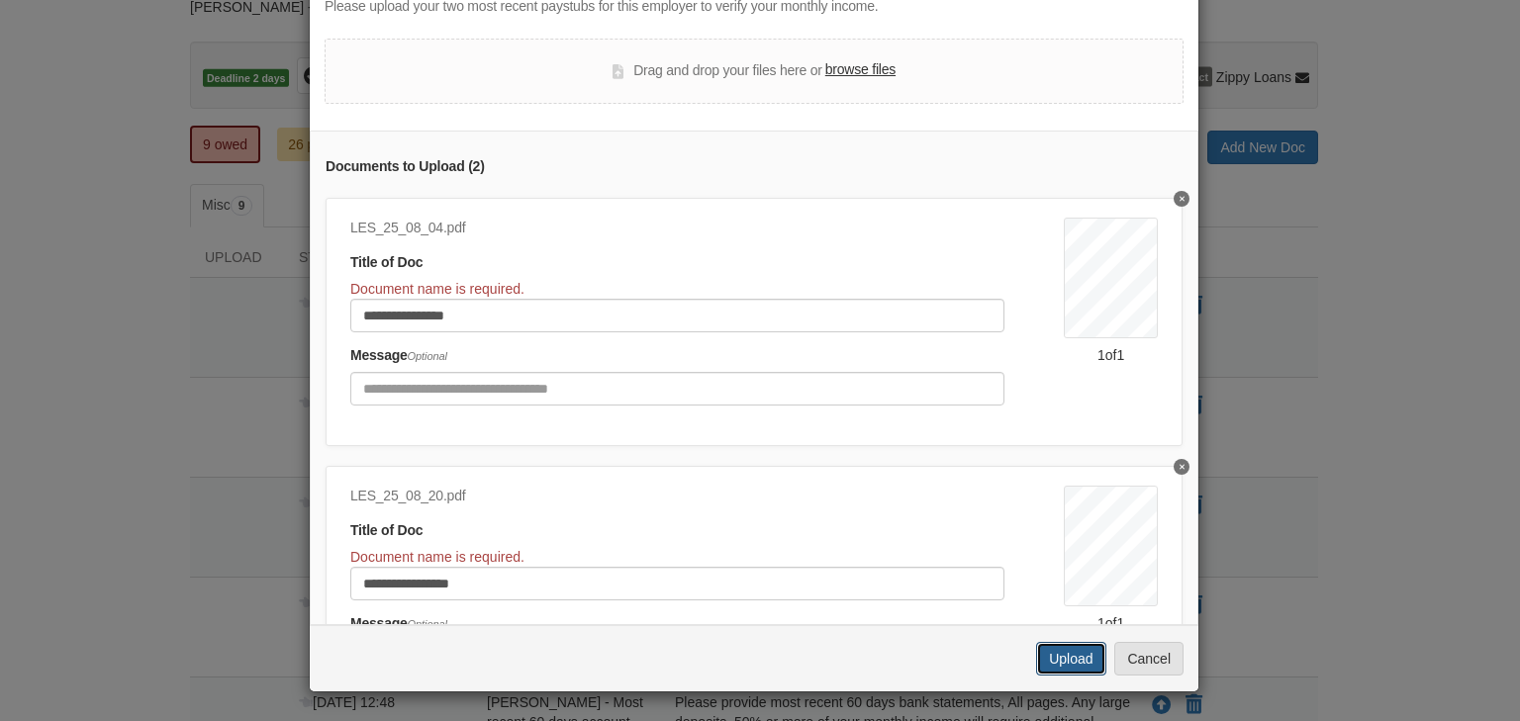
click at [1061, 656] on button "Upload" at bounding box center [1070, 659] width 69 height 34
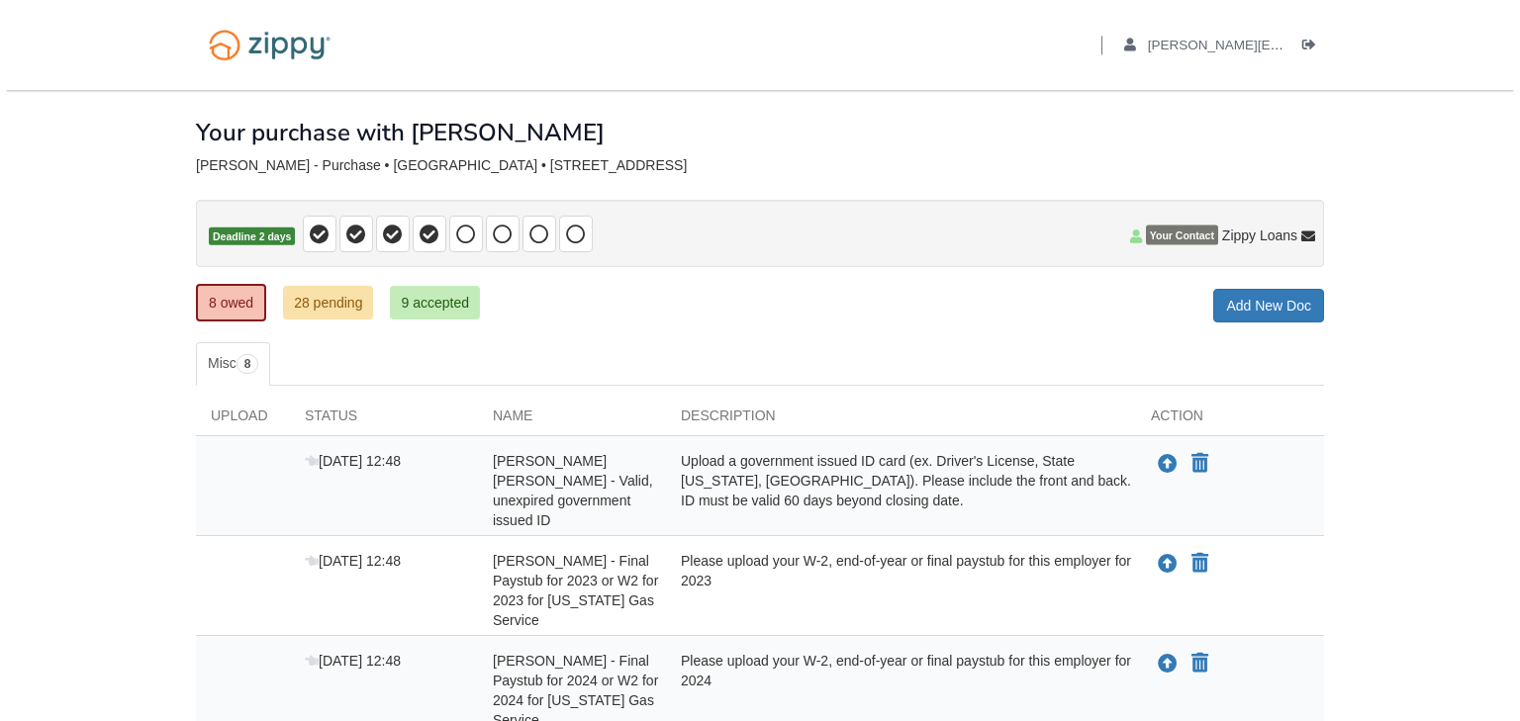
scroll to position [158, 0]
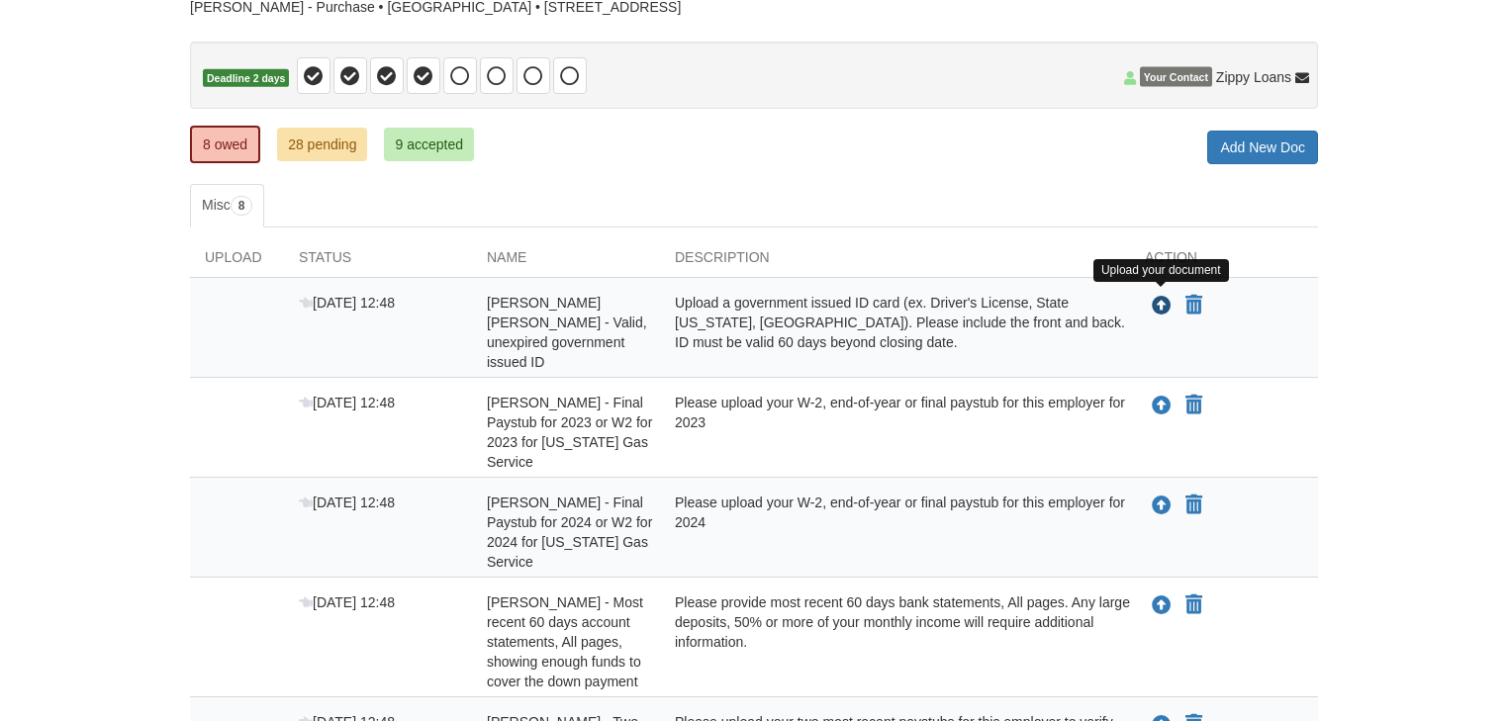
click at [1160, 300] on icon "Upload Alan Fernald Yoshihara - Valid, unexpired government issued ID" at bounding box center [1162, 307] width 20 height 20
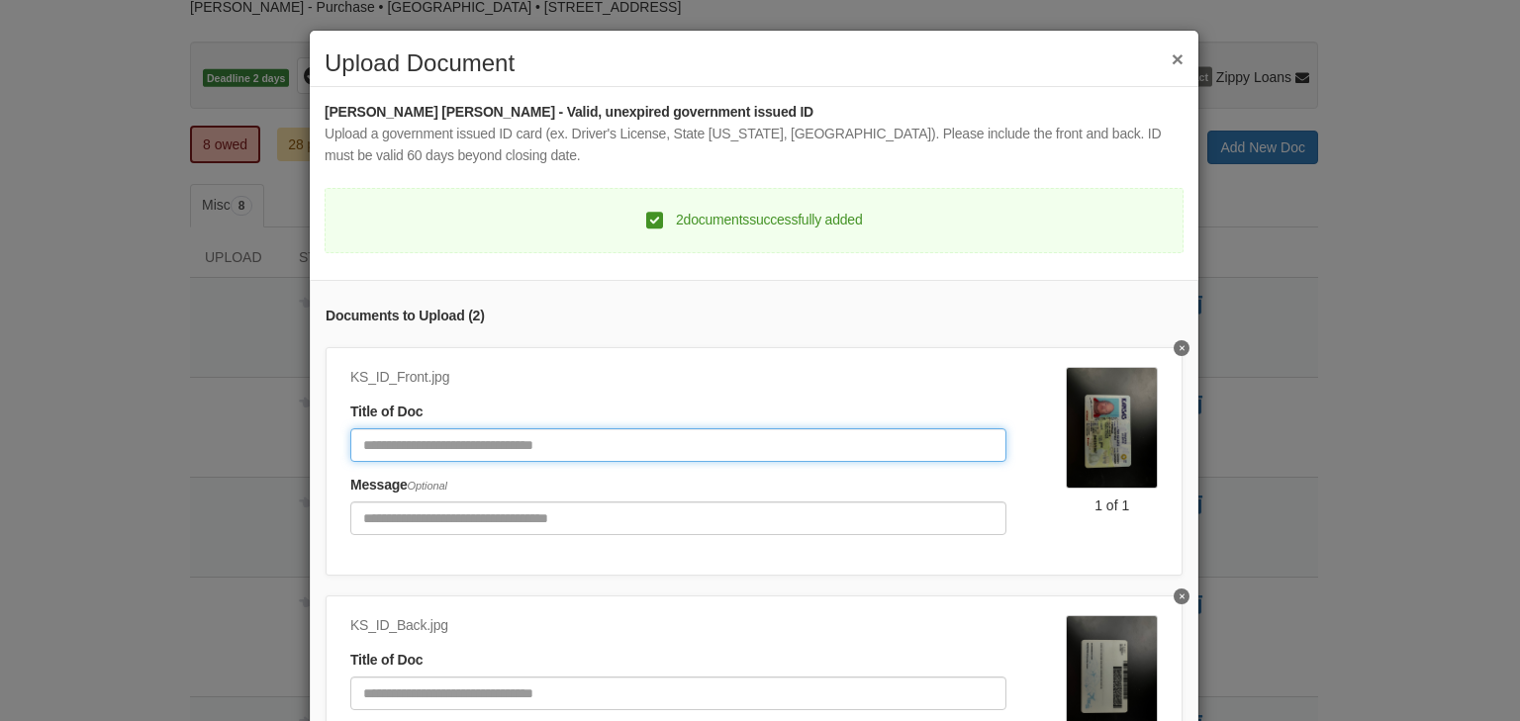
click at [490, 446] on input "Document Title" at bounding box center [678, 446] width 656 height 34
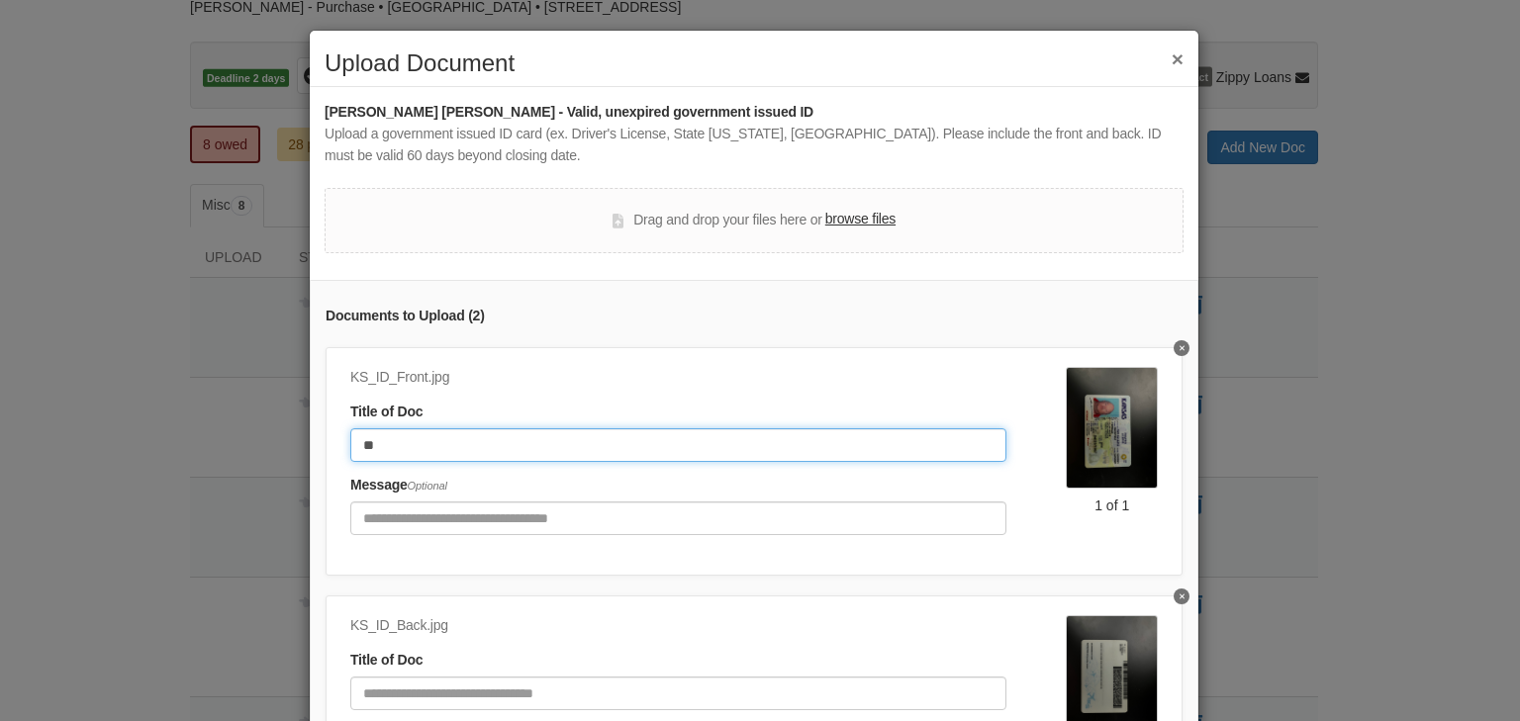
type input "*"
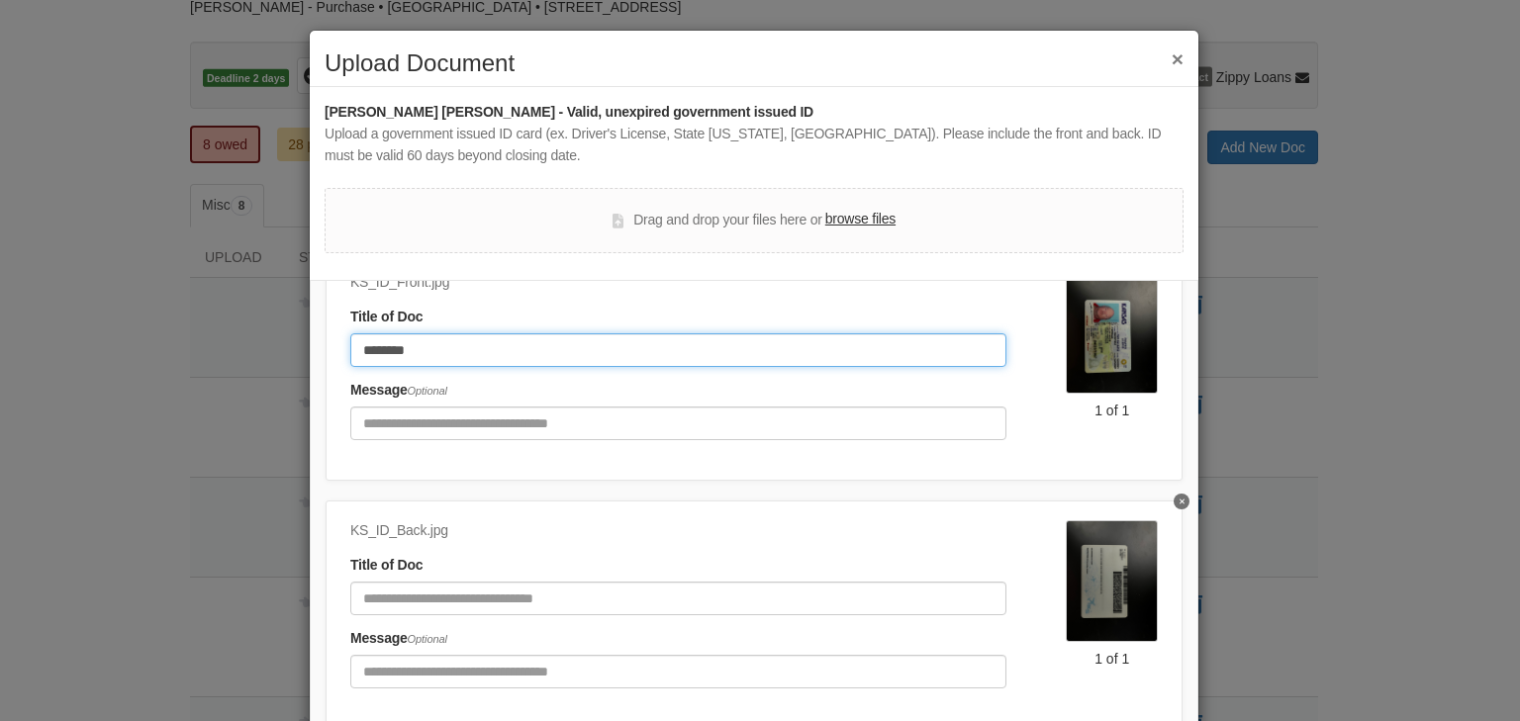
scroll to position [105, 0]
type input "********"
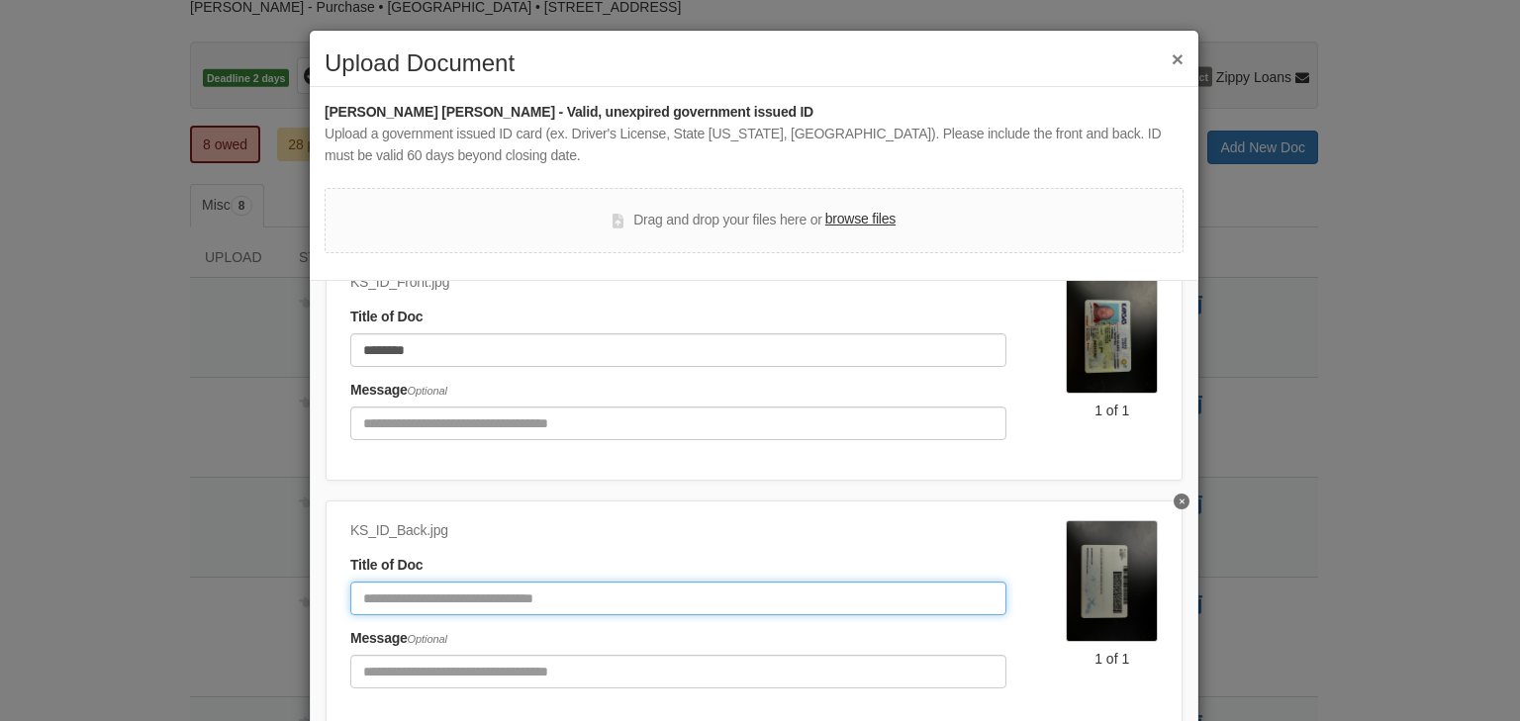
click at [428, 582] on input "Document Title" at bounding box center [678, 599] width 656 height 34
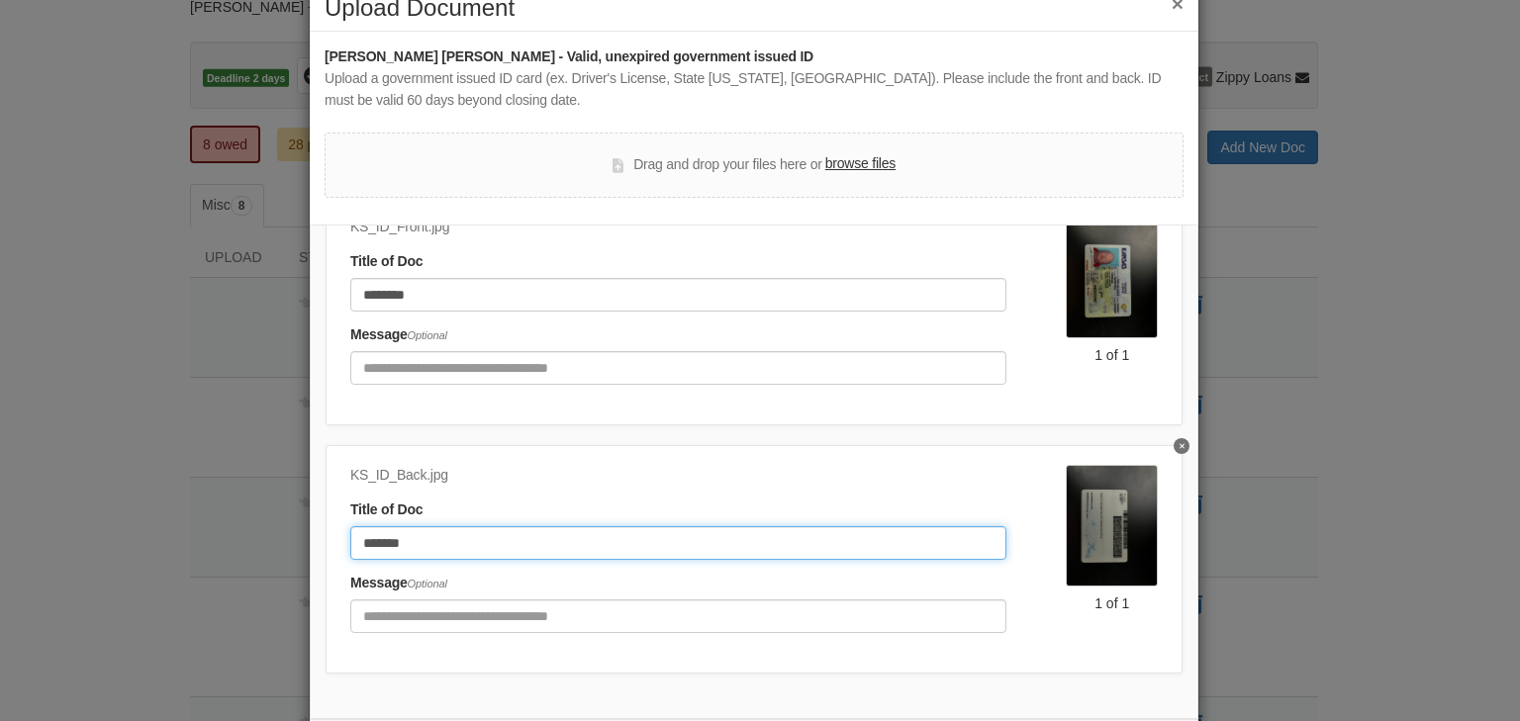
scroll to position [149, 0]
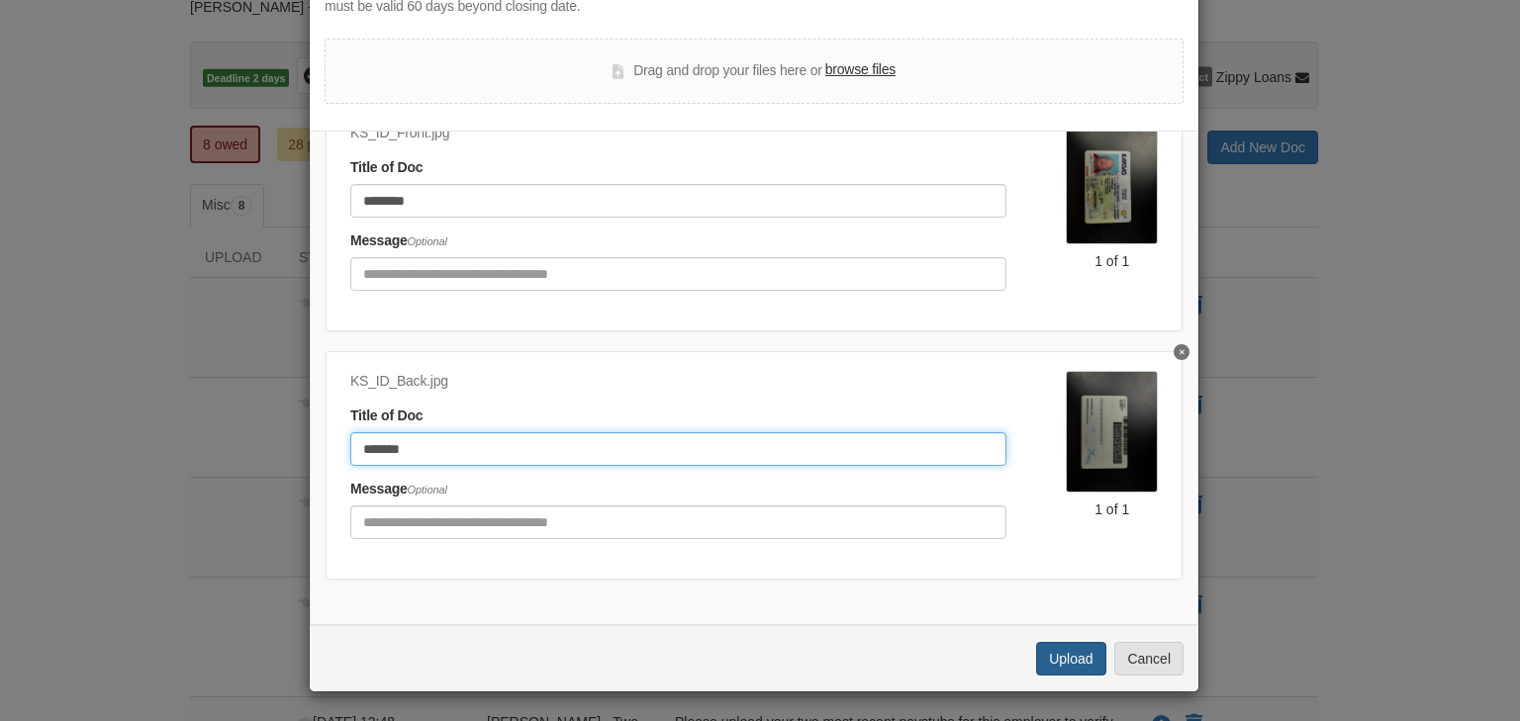
type input "*******"
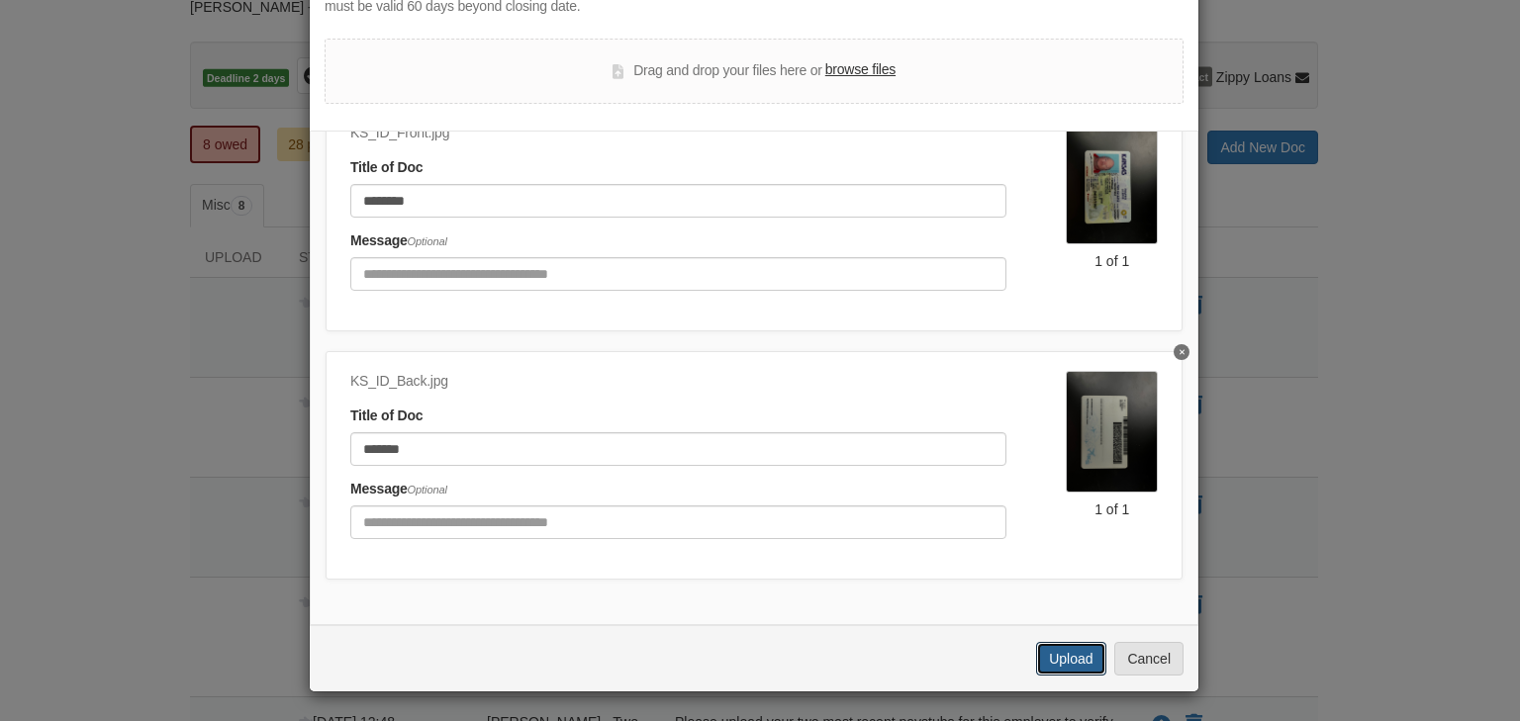
click at [1061, 653] on button "Upload" at bounding box center [1070, 659] width 69 height 34
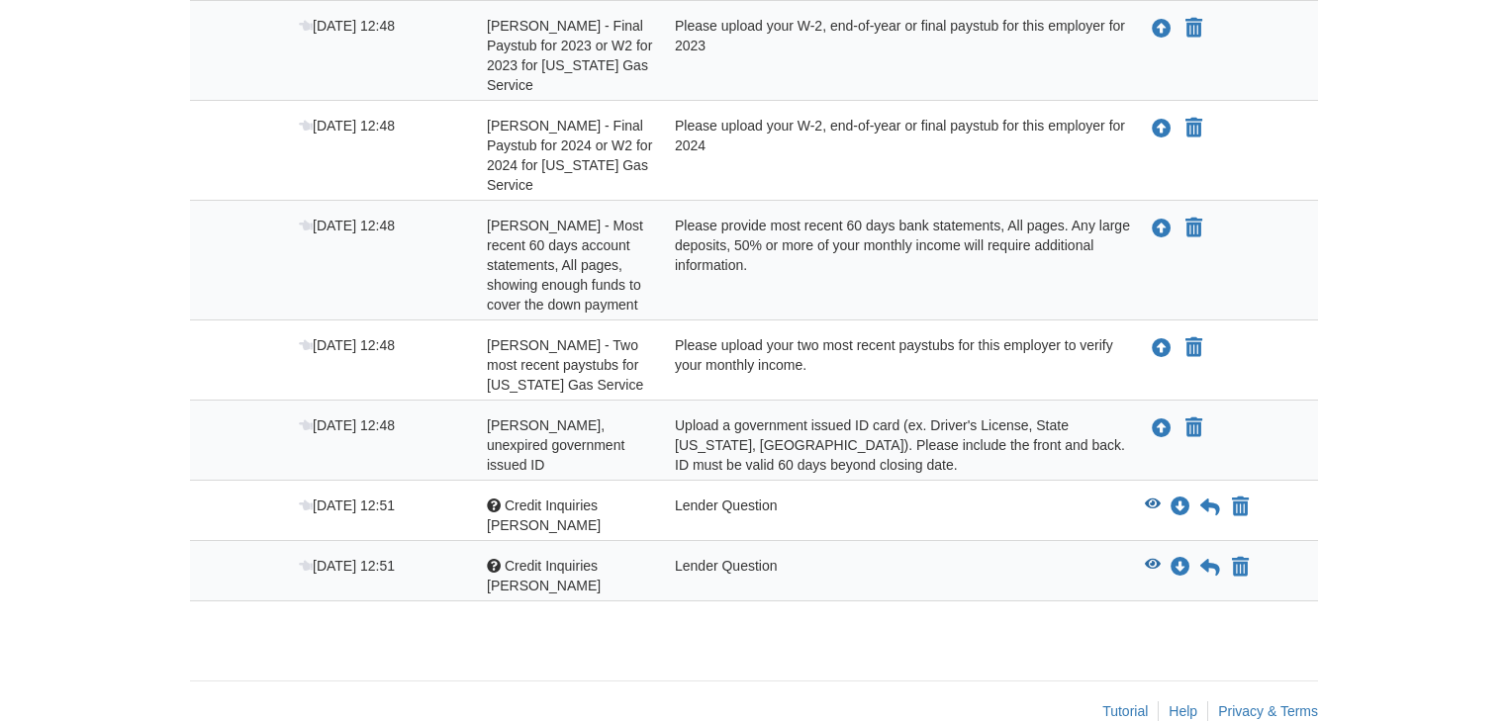
scroll to position [436, 0]
click at [1154, 497] on icon "View Credit Inquiries Alan" at bounding box center [1153, 504] width 16 height 14
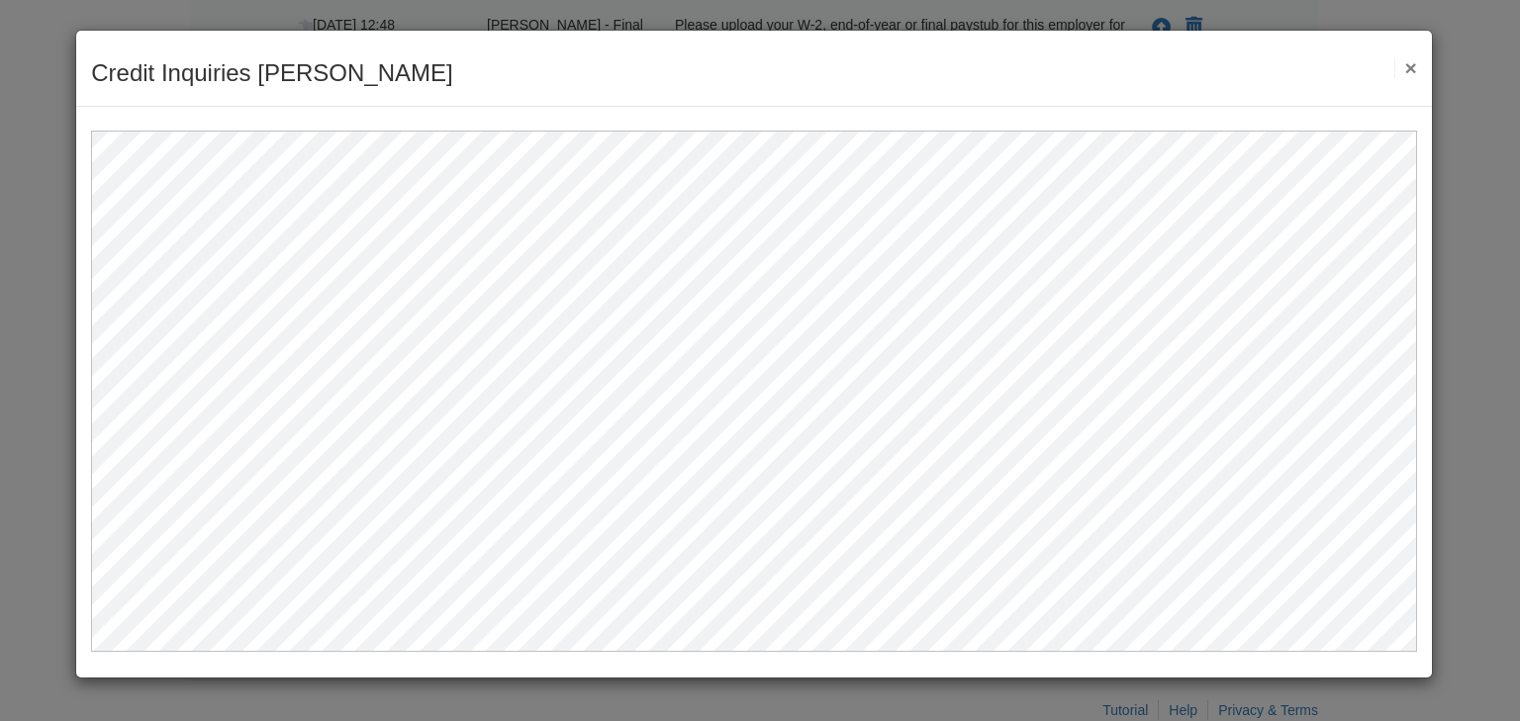
click at [1413, 64] on button "×" at bounding box center [1405, 67] width 23 height 21
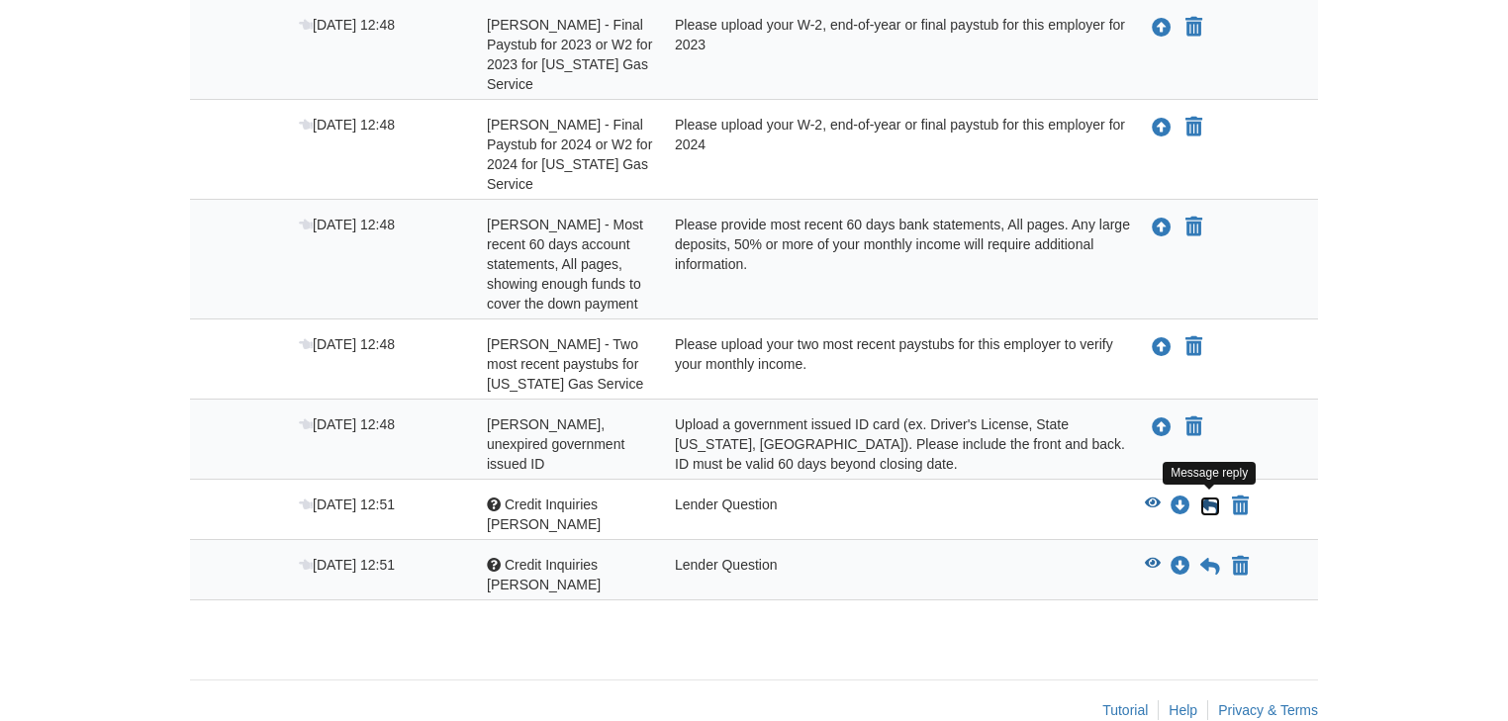
click at [1207, 500] on icon at bounding box center [1210, 507] width 20 height 20
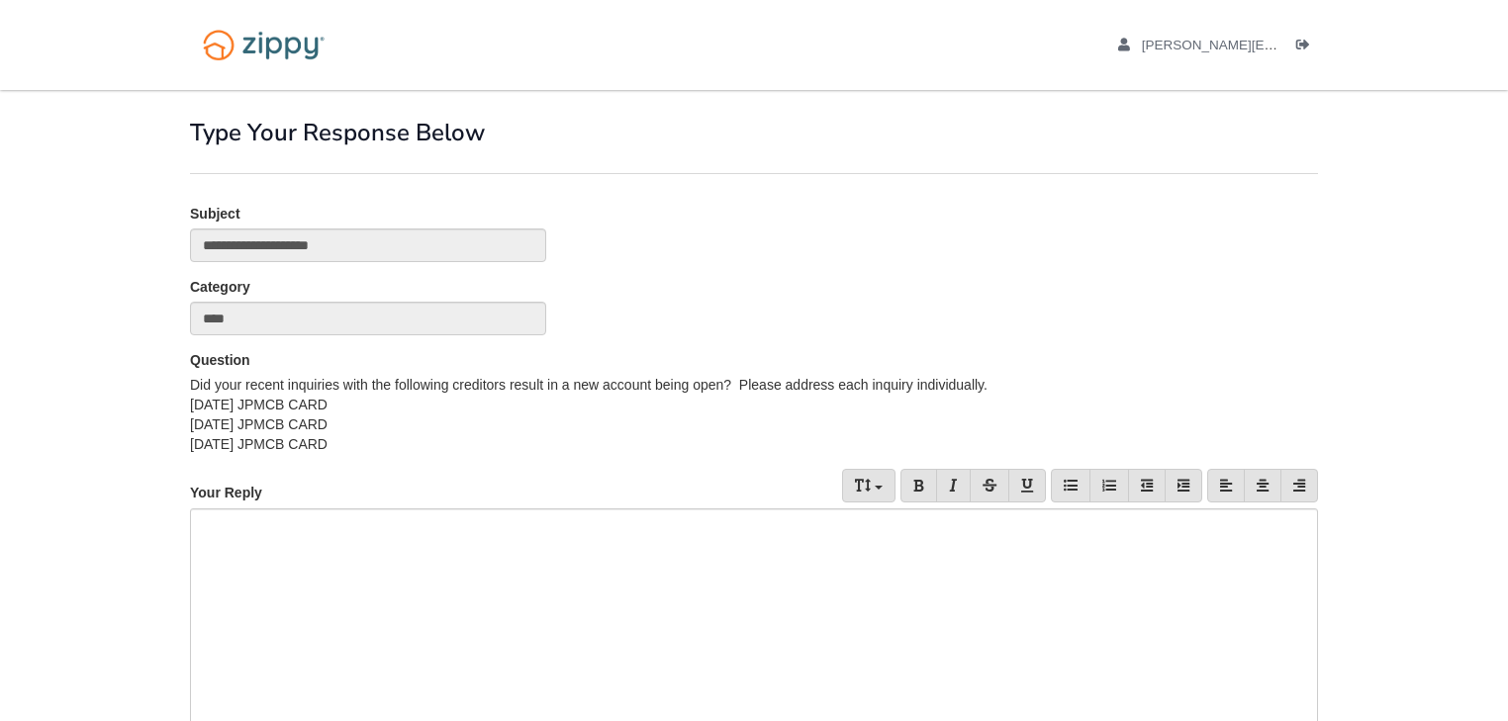
click at [273, 523] on div at bounding box center [754, 637] width 1128 height 257
click at [367, 553] on div at bounding box center [754, 637] width 1128 height 257
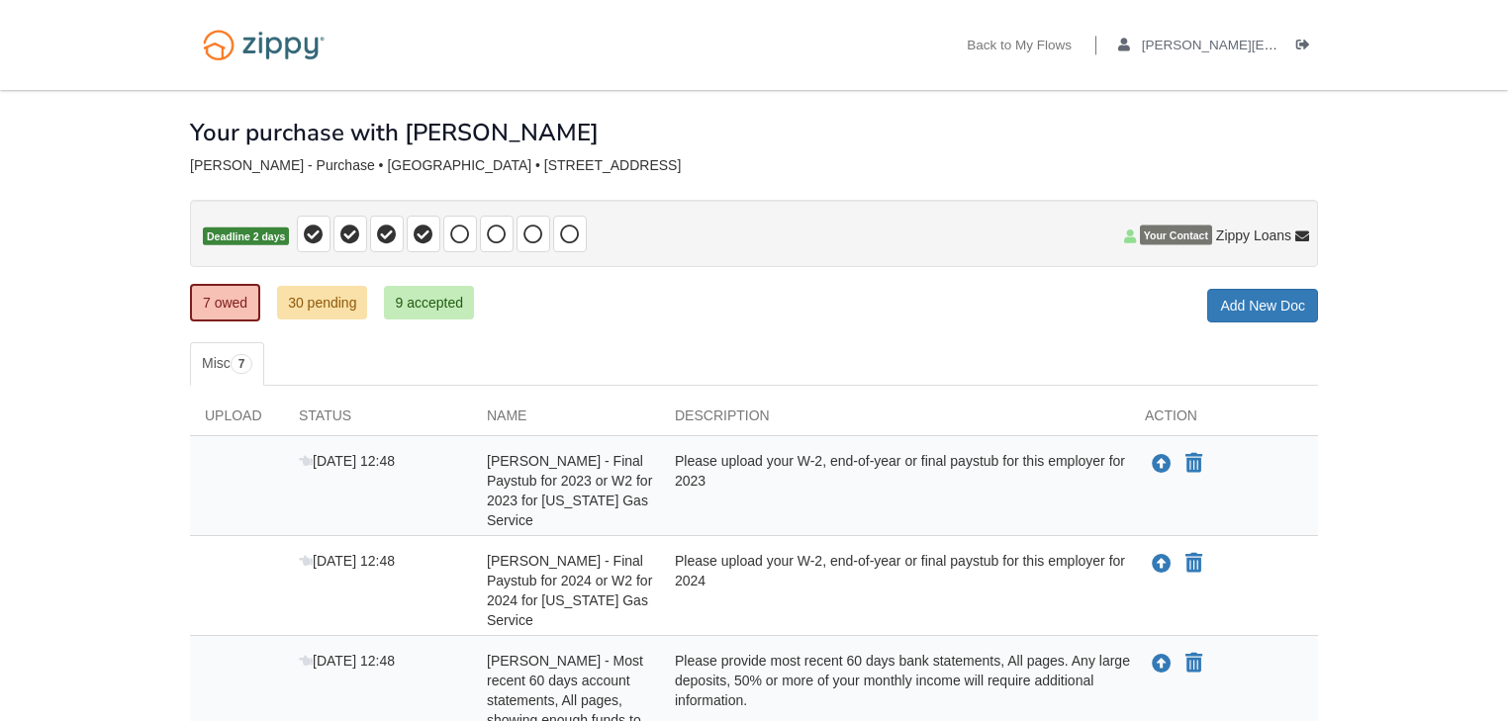
scroll to position [436, 0]
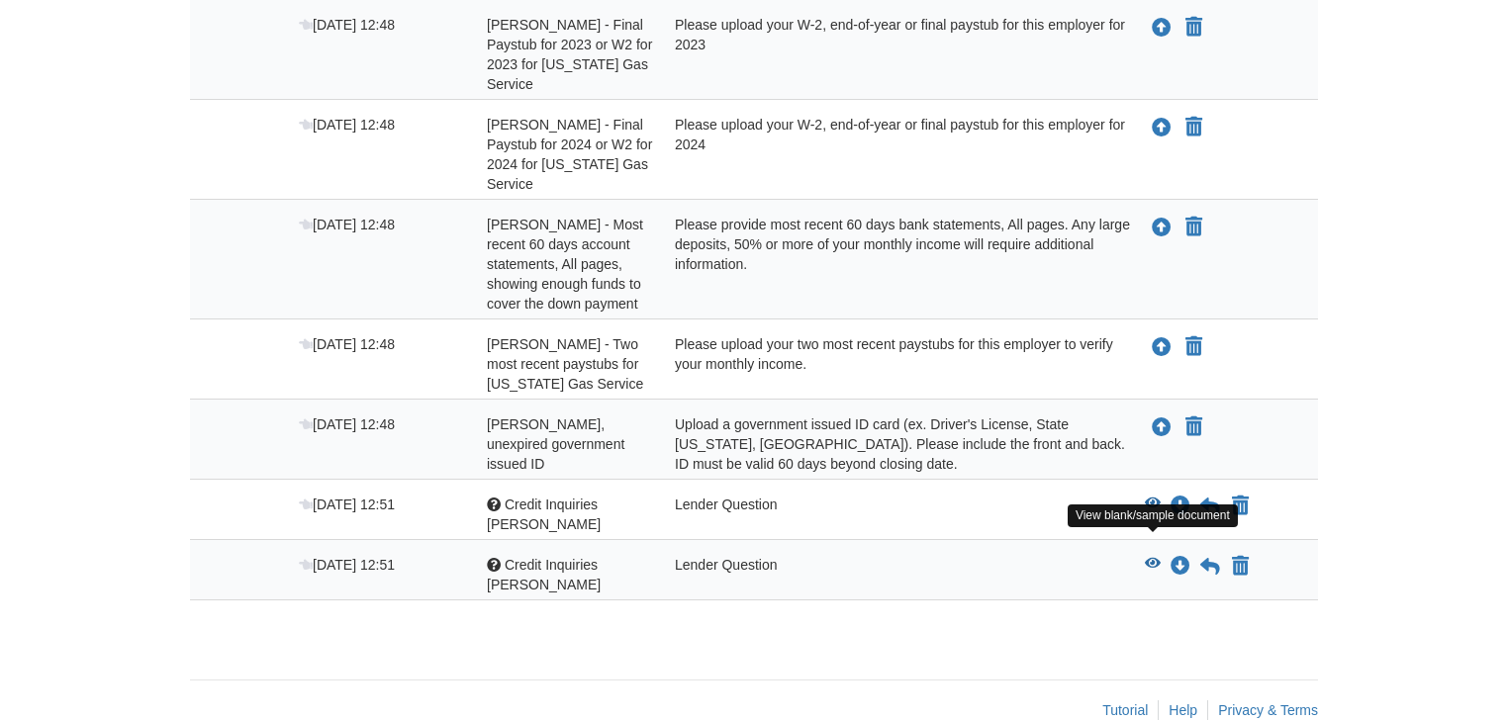
click at [1152, 557] on icon "View Credit Inquiries Carole" at bounding box center [1153, 564] width 16 height 14
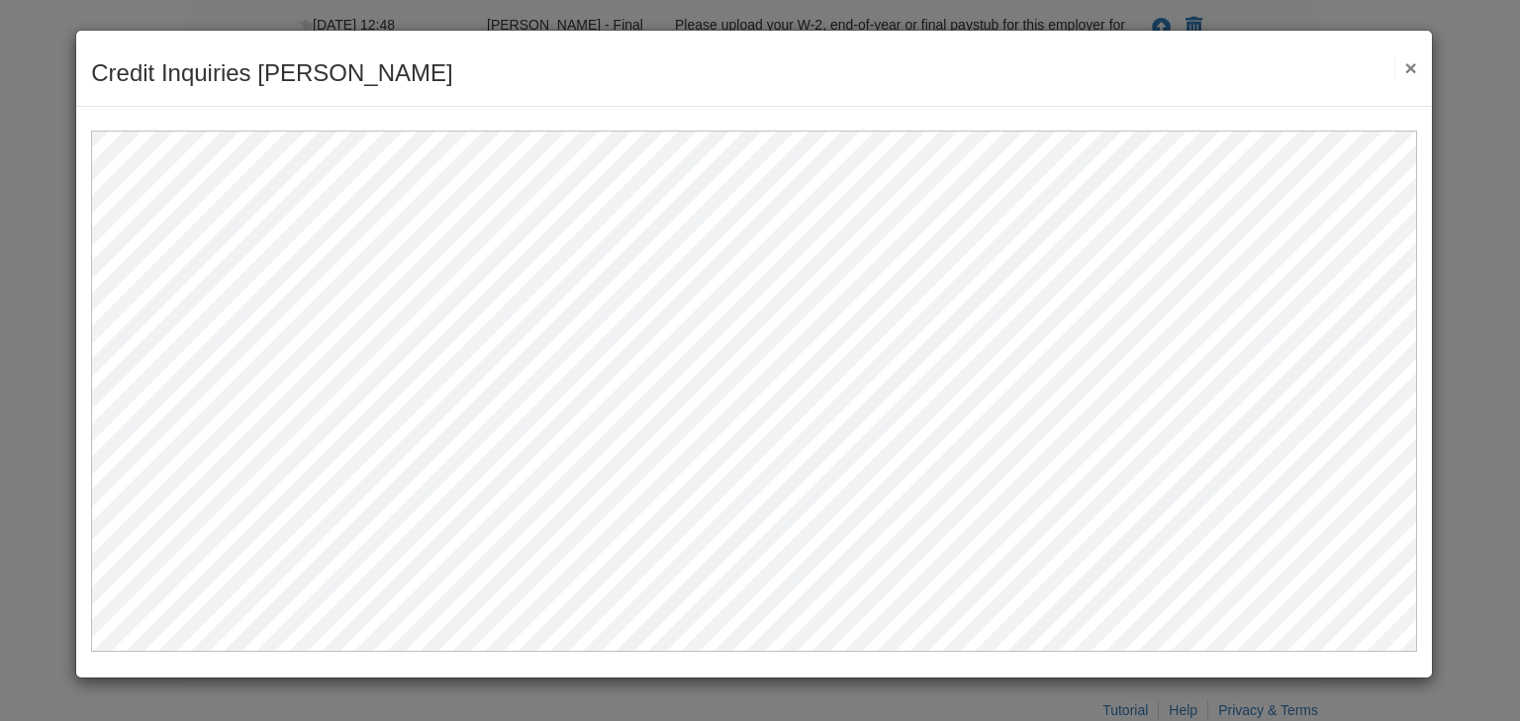
click at [1411, 68] on button "×" at bounding box center [1405, 67] width 23 height 21
click at [1411, 68] on div "Credit Inquiries Carole Save Cancel Previous Document Next Document ×" at bounding box center [754, 69] width 1356 height 76
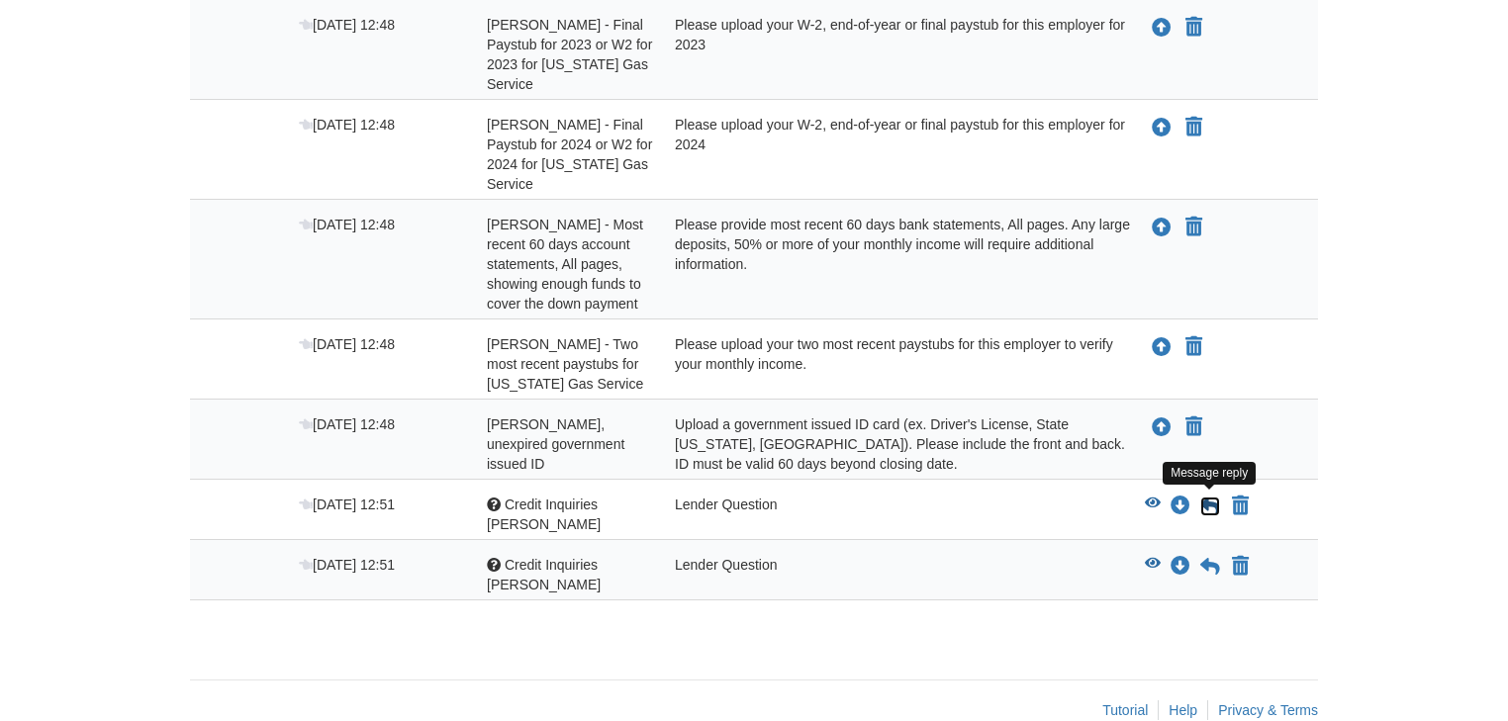
click at [1211, 497] on icon at bounding box center [1210, 507] width 20 height 20
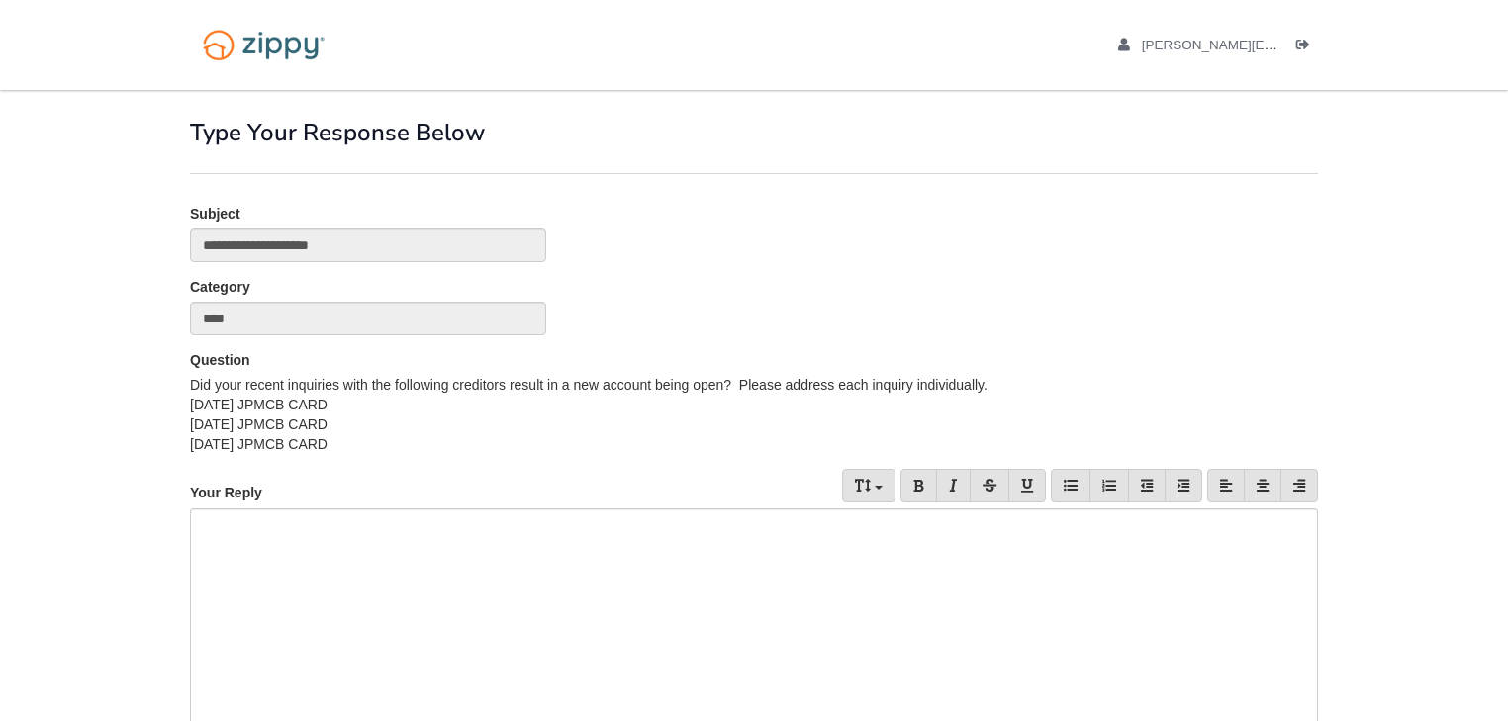
click at [364, 526] on div at bounding box center [754, 637] width 1128 height 257
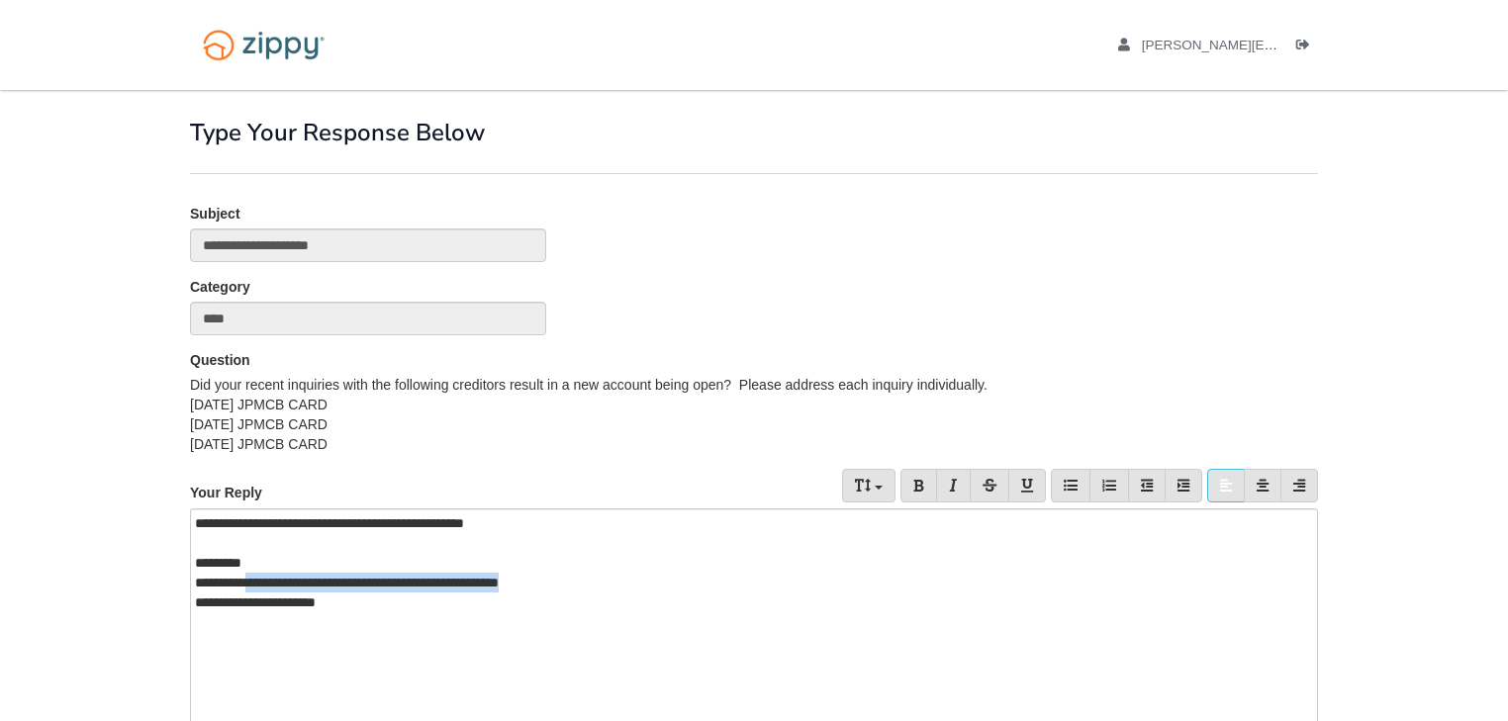
copy div "**********"
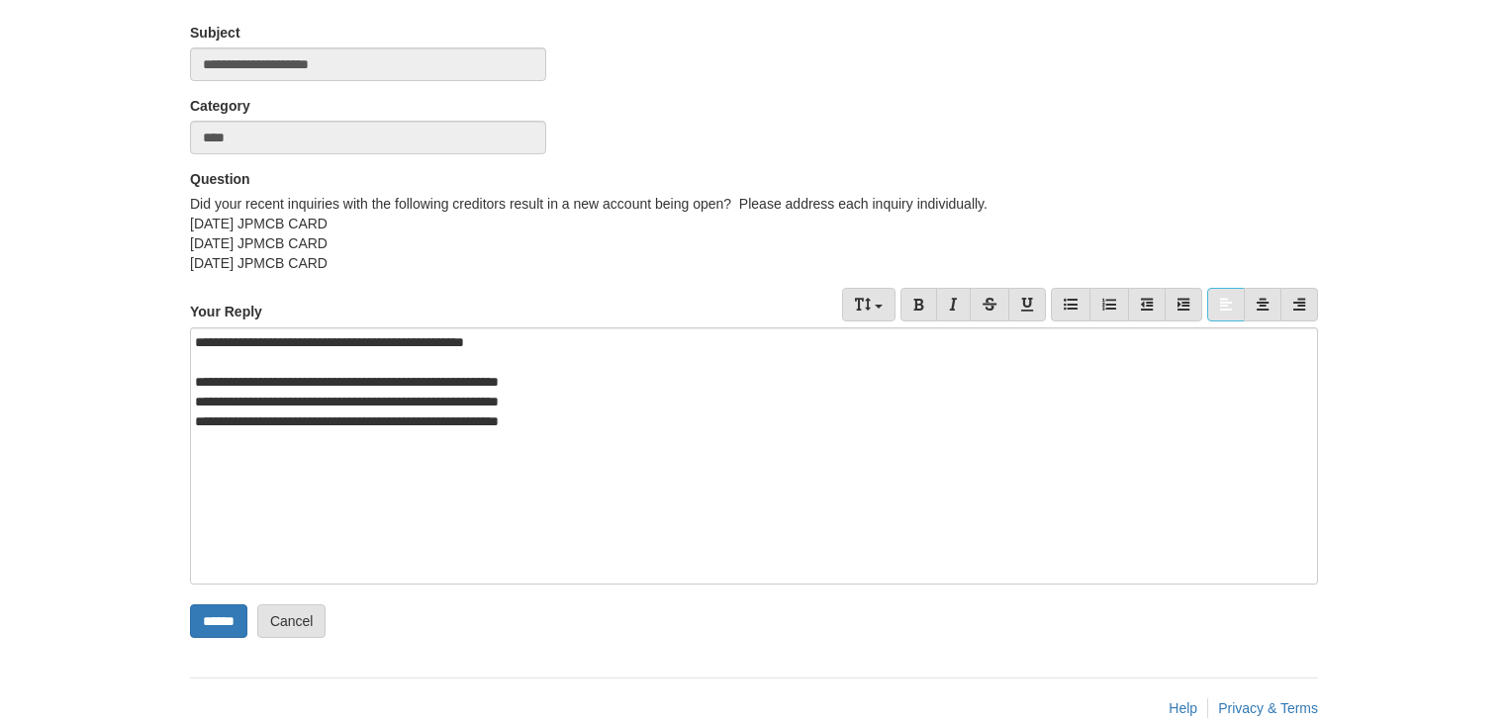
scroll to position [217, 0]
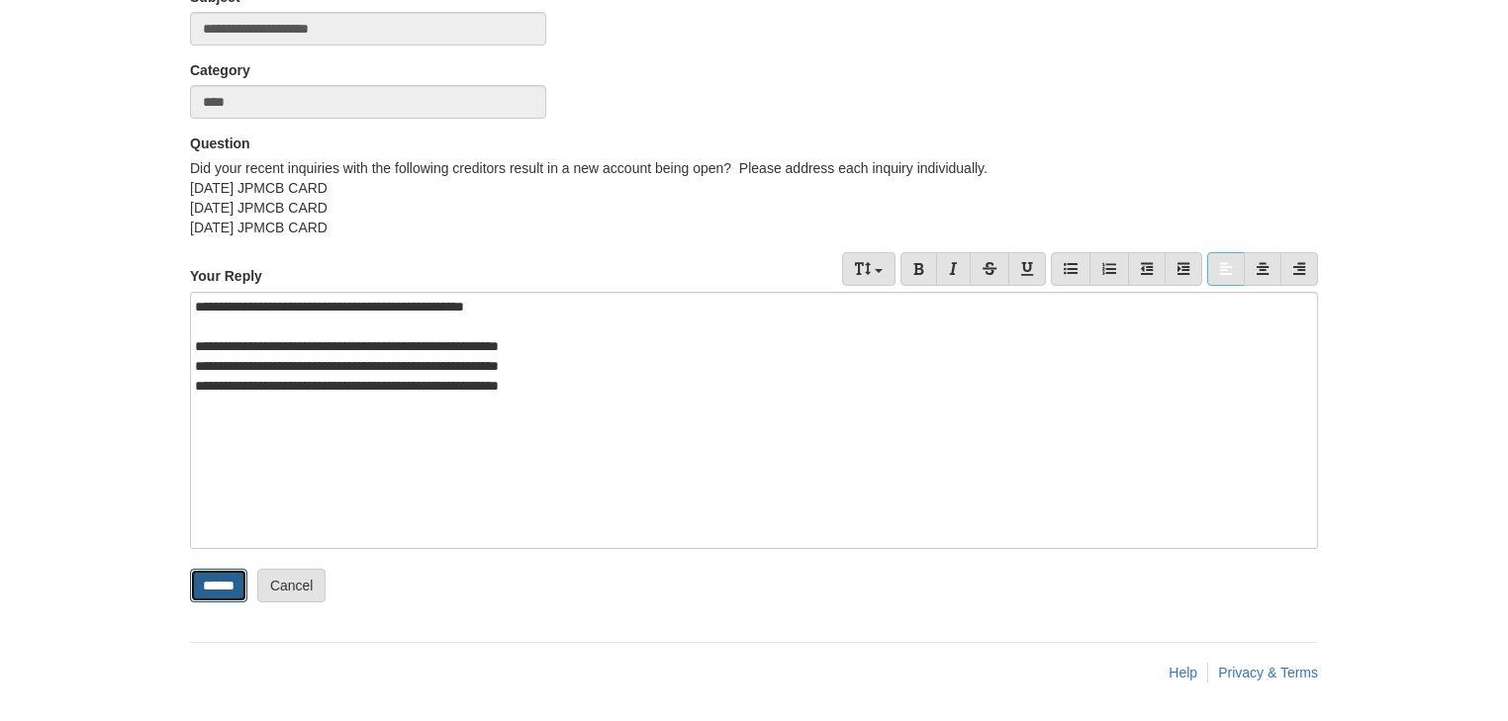
click at [238, 589] on input "******" at bounding box center [218, 586] width 57 height 34
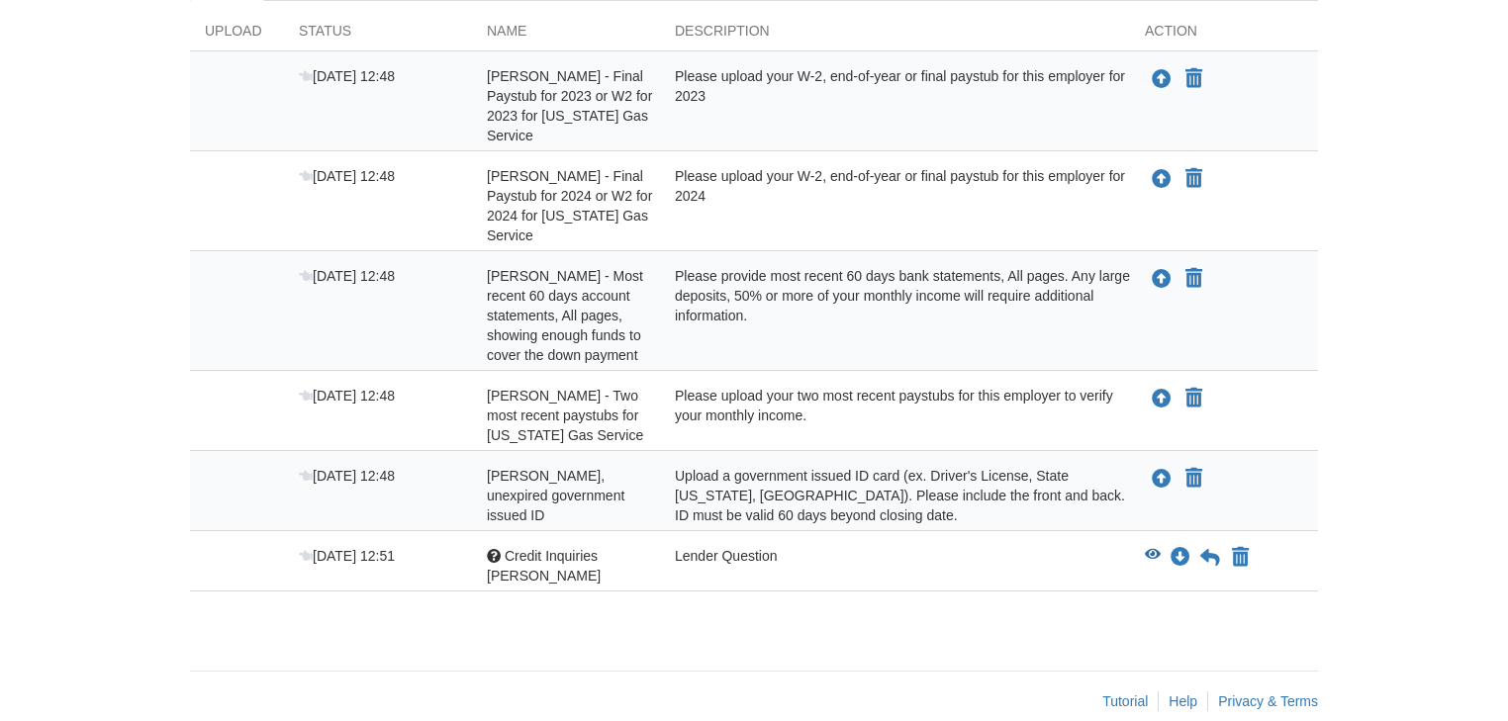
scroll to position [393, 0]
